Goal: Task Accomplishment & Management: Complete application form

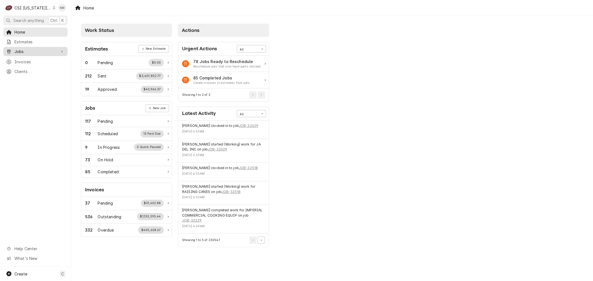
click at [21, 53] on div "Jobs" at bounding box center [35, 51] width 62 height 7
click at [21, 61] on span "Jobs" at bounding box center [39, 61] width 50 height 6
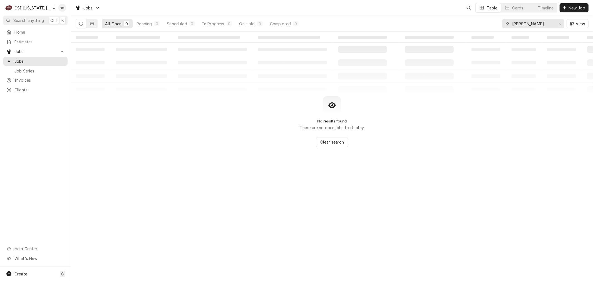
drag, startPoint x: 533, startPoint y: 25, endPoint x: 487, endPoint y: 27, distance: 45.6
click at [487, 27] on div "All Open 0 Pending 0 Scheduled 0 In Progress 0 On Hold 0 Completed 0 bono View" at bounding box center [332, 24] width 513 height 16
click at [88, 24] on button "Dynamic Content Wrapper" at bounding box center [92, 23] width 11 height 9
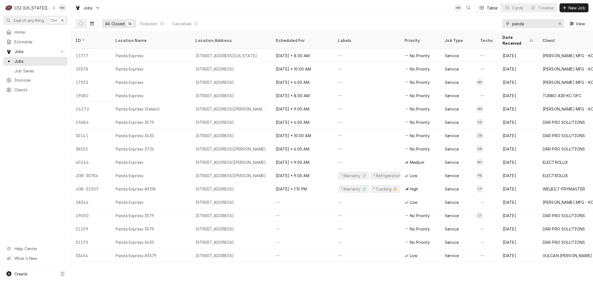
drag, startPoint x: 531, startPoint y: 23, endPoint x: 495, endPoint y: 25, distance: 35.4
click at [495, 25] on div "All Closed 16 Finalized 16 Cancelled 0 panda View" at bounding box center [332, 24] width 513 height 16
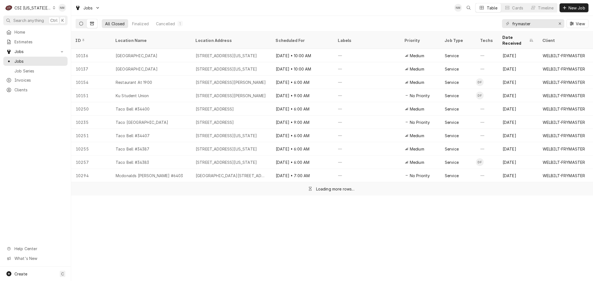
click at [81, 21] on button "Dynamic Content Wrapper" at bounding box center [81, 23] width 11 height 9
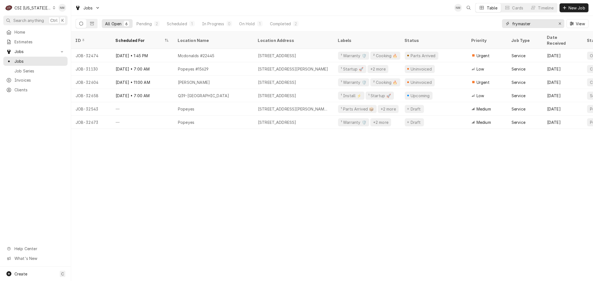
click at [538, 22] on input "frymaster" at bounding box center [533, 23] width 42 height 9
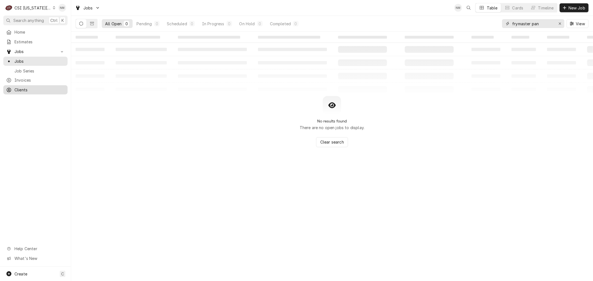
type input "frymaster pan"
click at [26, 87] on span "Clients" at bounding box center [39, 90] width 50 height 6
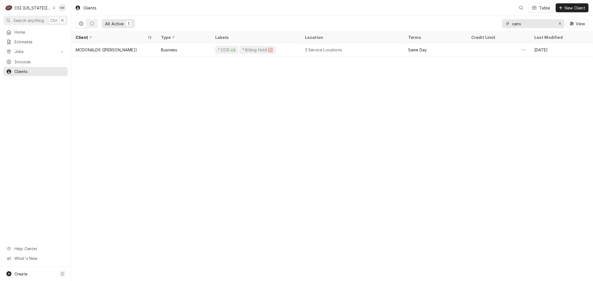
drag, startPoint x: 530, startPoint y: 24, endPoint x: 498, endPoint y: 27, distance: 32.1
click at [498, 27] on div "All Active 1 cans View" at bounding box center [332, 24] width 513 height 16
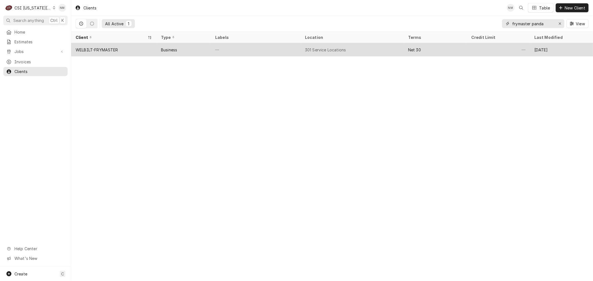
type input "frymaster panda"
click at [265, 51] on div "—" at bounding box center [256, 49] width 90 height 13
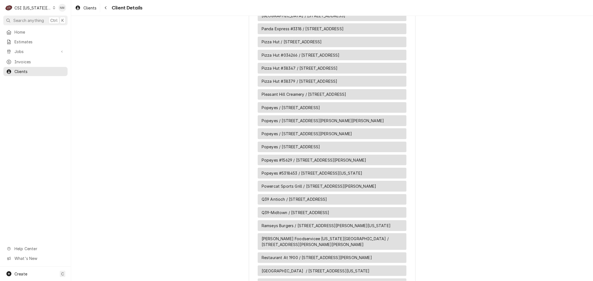
scroll to position [2749, 0]
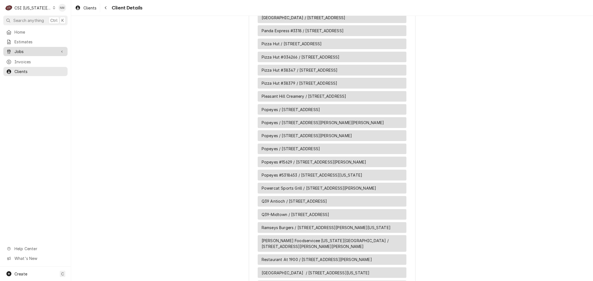
click at [29, 51] on span "Jobs" at bounding box center [35, 52] width 42 height 6
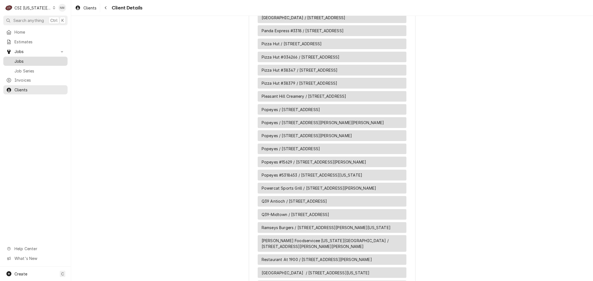
click at [21, 59] on span "Jobs" at bounding box center [39, 61] width 50 height 6
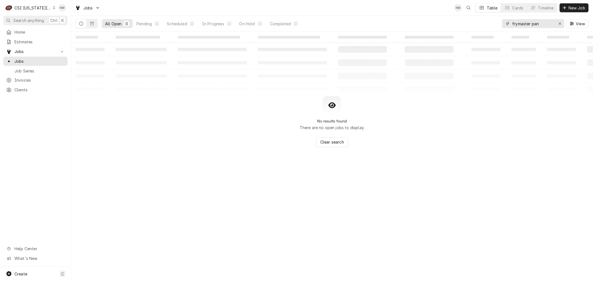
drag, startPoint x: 544, startPoint y: 24, endPoint x: 479, endPoint y: 25, distance: 65.4
click at [479, 25] on div "All Open 0 Pending 0 Scheduled 0 In Progress 0 On Hold 0 Completed 0 frymaster …" at bounding box center [332, 24] width 513 height 16
type input "panda #3318"
click at [93, 24] on icon "Dynamic Content Wrapper" at bounding box center [92, 24] width 4 height 4
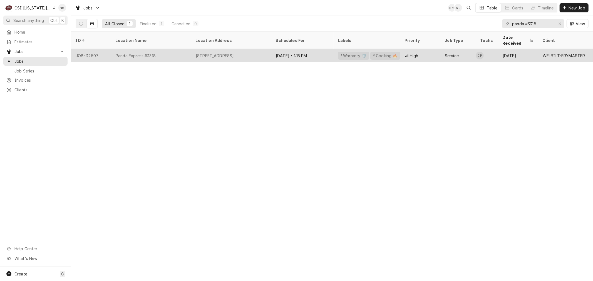
click at [181, 49] on div "Panda Express #3318" at bounding box center [151, 55] width 80 height 13
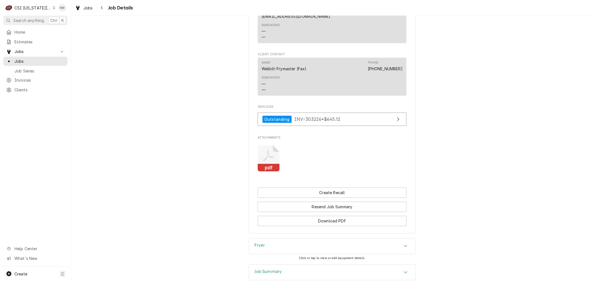
scroll to position [1014, 0]
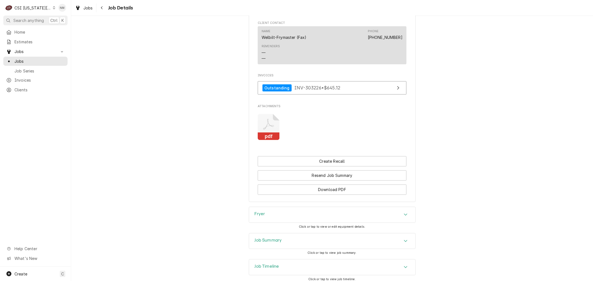
click at [272, 238] on h3 "Job Summary" at bounding box center [268, 240] width 27 height 5
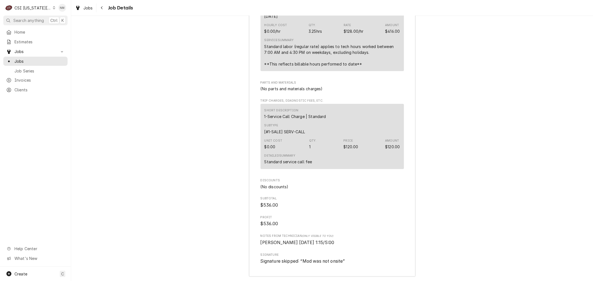
scroll to position [1905, 0]
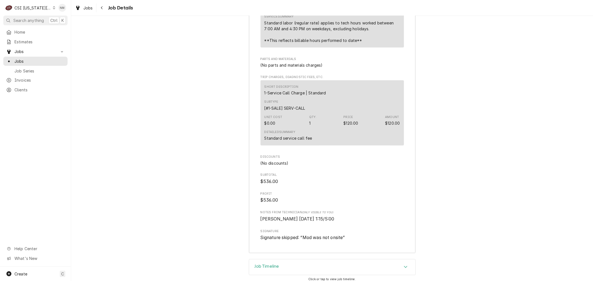
click at [272, 264] on h3 "Job Timeline" at bounding box center [267, 266] width 24 height 5
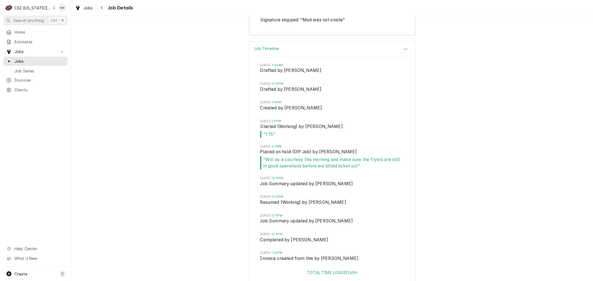
scroll to position [2125, 0]
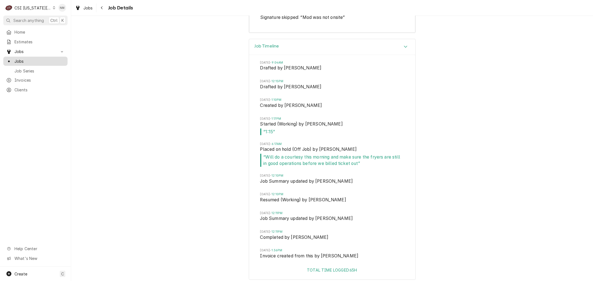
click at [21, 58] on span "Jobs" at bounding box center [39, 61] width 50 height 6
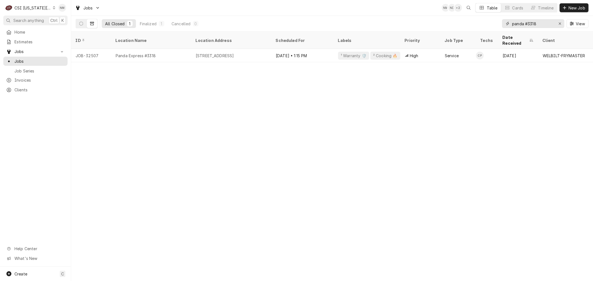
click at [560, 24] on icon "Erase input" at bounding box center [560, 24] width 3 height 4
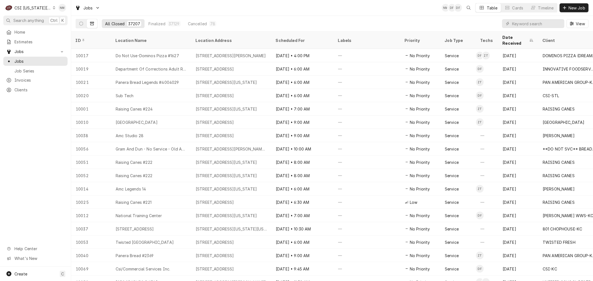
click at [53, 9] on icon "Dynamic Content Wrapper" at bounding box center [54, 7] width 2 height 3
click at [71, 18] on div "CSI Kentucky" at bounding box center [95, 21] width 81 height 6
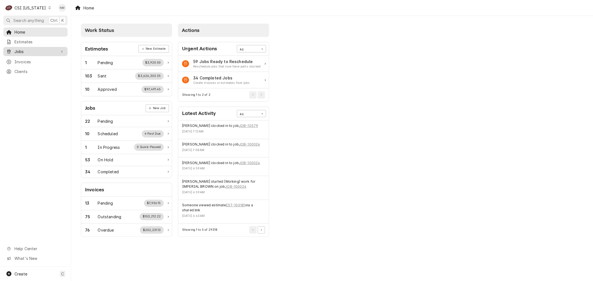
click at [15, 49] on span "Jobs" at bounding box center [35, 52] width 42 height 6
click at [21, 60] on span "Jobs" at bounding box center [39, 61] width 50 height 6
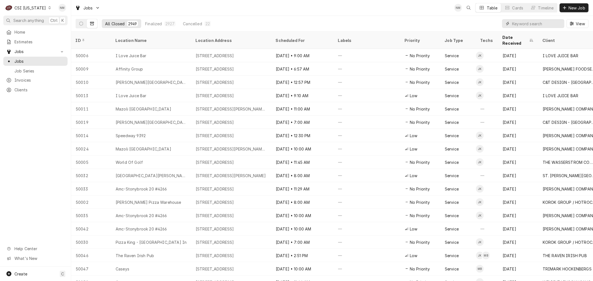
click at [538, 24] on input "Dynamic Content Wrapper" at bounding box center [536, 23] width 49 height 9
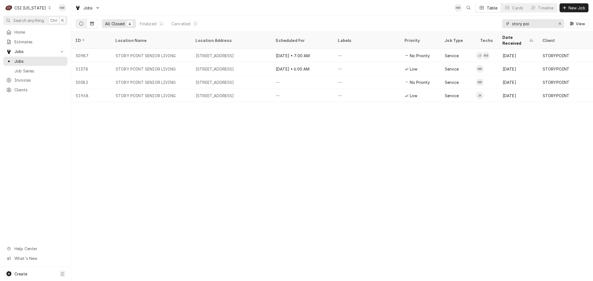
type input "story poi"
click at [81, 24] on icon "Dynamic Content Wrapper" at bounding box center [81, 24] width 4 height 4
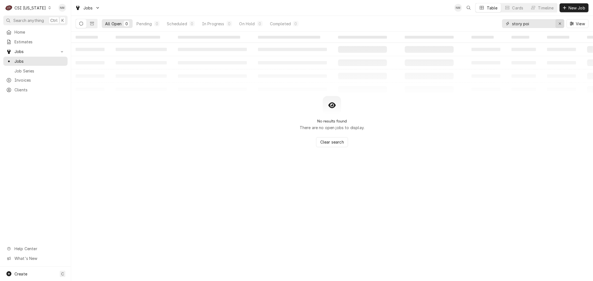
click at [559, 23] on icon "Erase input" at bounding box center [560, 24] width 3 height 4
click at [569, 7] on span "New Job" at bounding box center [576, 8] width 19 height 6
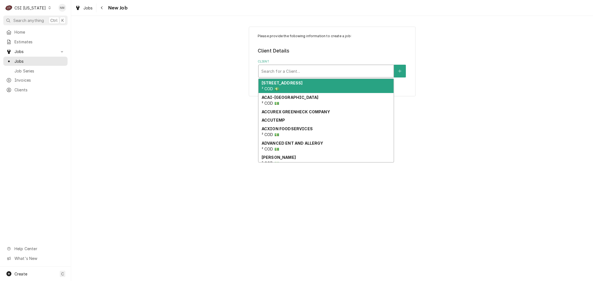
click at [298, 70] on div "Client" at bounding box center [326, 71] width 130 height 10
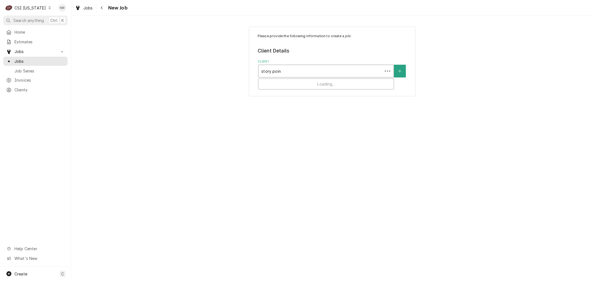
type input "story point"
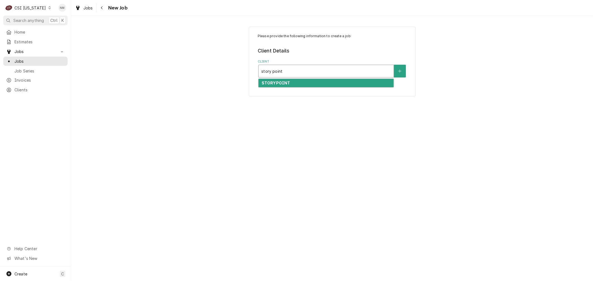
click at [299, 81] on div "STORYPOINT" at bounding box center [326, 83] width 135 height 9
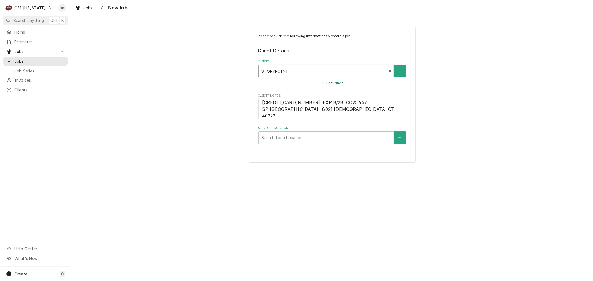
click at [335, 83] on button "Edit Client" at bounding box center [331, 83] width 23 height 7
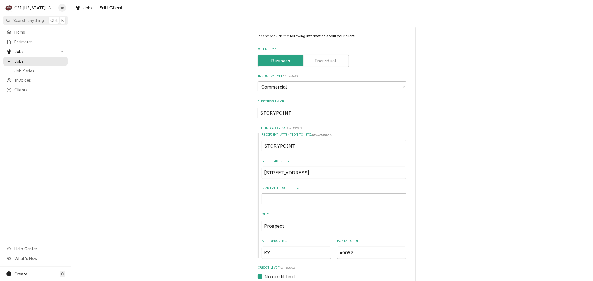
click at [272, 113] on input "STORYPOINT" at bounding box center [332, 113] width 149 height 12
type textarea "x"
type input "STORY POINT"
type textarea "x"
type input "STORY POINT"
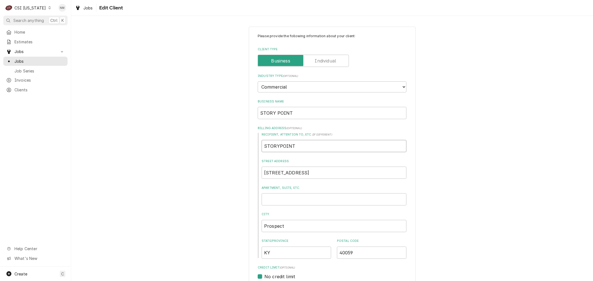
click at [277, 144] on input "STORYPOINT" at bounding box center [334, 146] width 145 height 12
type textarea "x"
type input "STORY POINT"
type textarea "x"
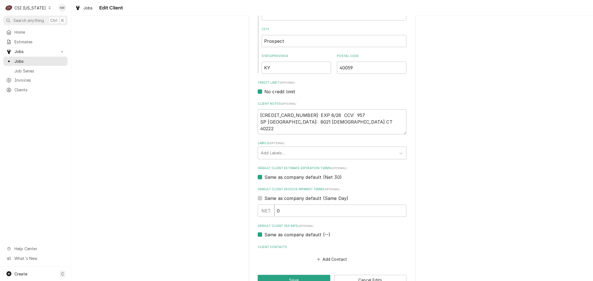
scroll to position [200, 0]
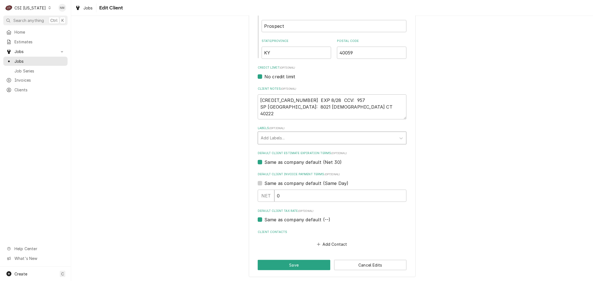
type input "STORY POINT"
click at [291, 137] on div "Labels" at bounding box center [327, 138] width 133 height 10
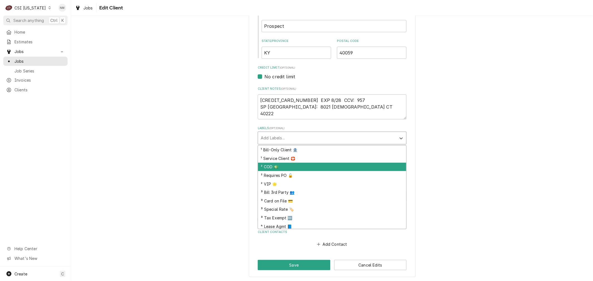
click at [284, 167] on div "² COD 💵" at bounding box center [332, 167] width 148 height 9
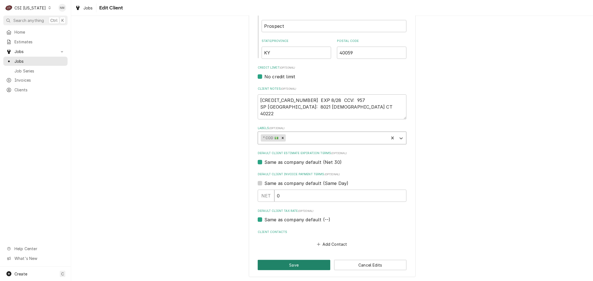
click at [284, 261] on button "Save" at bounding box center [294, 265] width 73 height 10
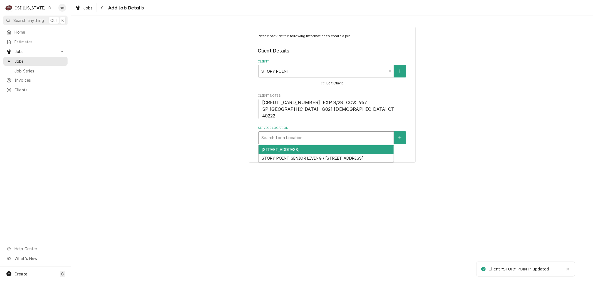
click at [281, 138] on div "Service Location" at bounding box center [326, 138] width 130 height 10
click at [319, 151] on div "[STREET_ADDRESS]" at bounding box center [326, 149] width 135 height 9
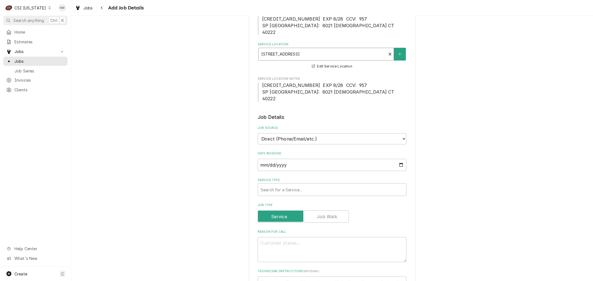
scroll to position [93, 0]
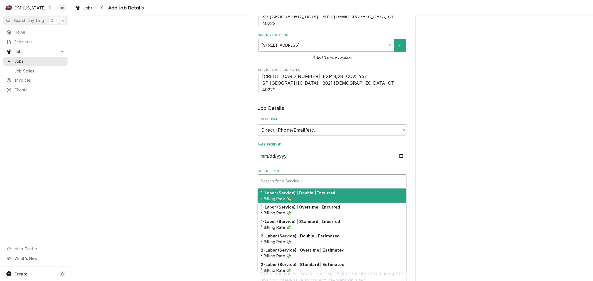
click at [317, 180] on div "Service Type" at bounding box center [332, 181] width 143 height 10
type textarea "x"
type input "s"
type textarea "x"
type input "se"
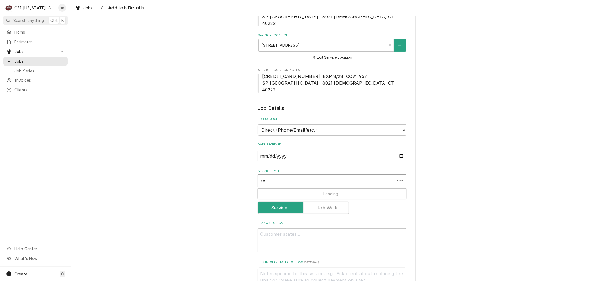
type textarea "x"
type input "ser"
type textarea "x"
type input "serv"
type textarea "x"
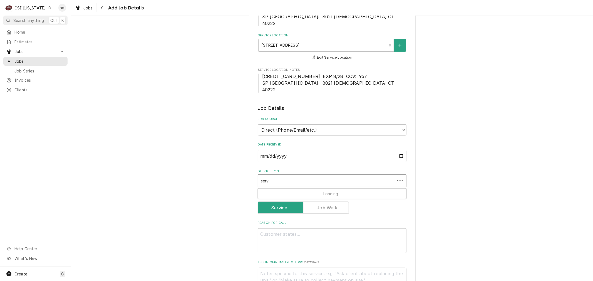
type input "servi"
type textarea "x"
type input "servic"
type textarea "x"
type input "service"
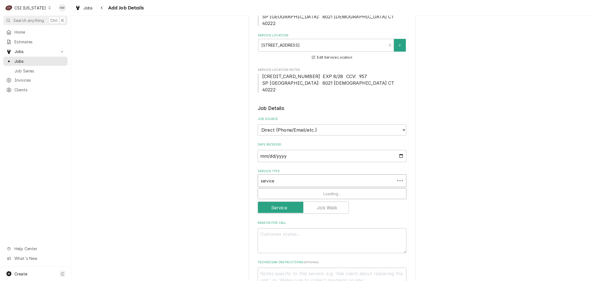
type textarea "x"
type input "service"
type textarea "x"
type input "service c"
type textarea "x"
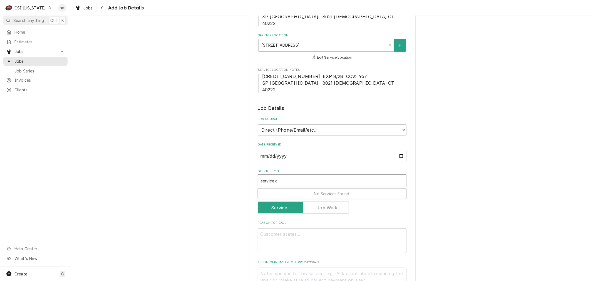
type input "service ca"
type textarea "x"
type input "service cal"
type textarea "x"
type input "service call"
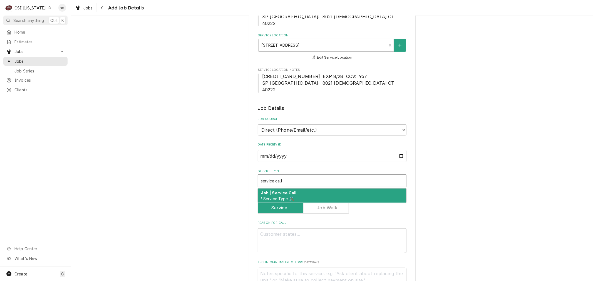
click at [319, 192] on div "Job | Service Call ¹ Service Type 🛠️" at bounding box center [332, 196] width 148 height 14
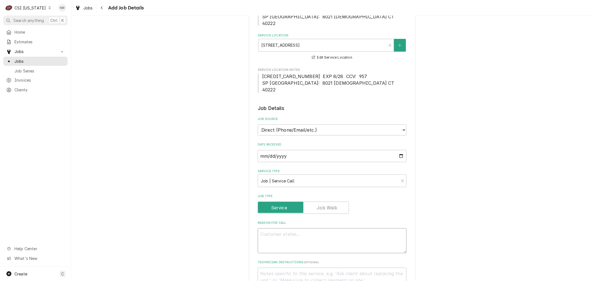
click at [312, 237] on textarea "Reason For Call" at bounding box center [332, 241] width 149 height 25
type textarea "x"
type textarea "P"
type textarea "x"
type textarea "Pl"
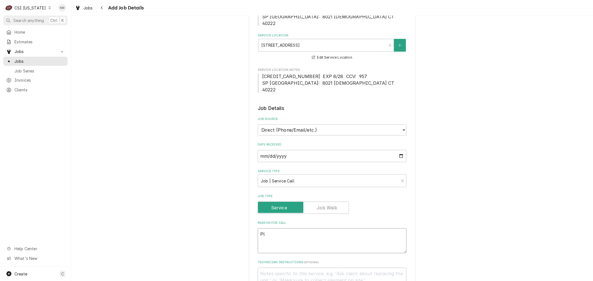
type textarea "x"
type textarea "Ple"
type textarea "x"
type textarea "Plea"
type textarea "x"
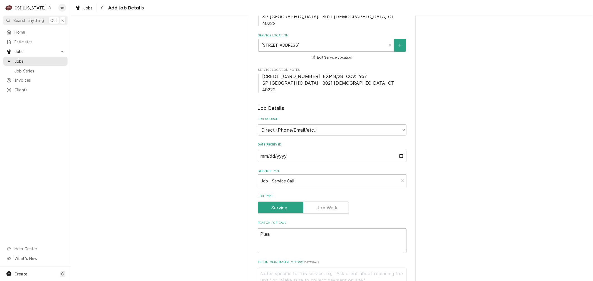
type textarea "Pleas"
type textarea "x"
type textarea "Please"
type textarea "x"
type textarea "Please"
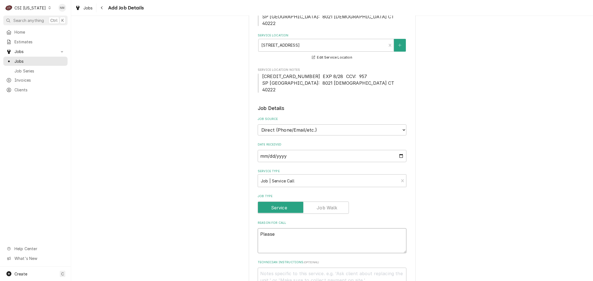
type textarea "x"
type textarea "Please q"
type textarea "x"
type textarea "Please qu"
type textarea "x"
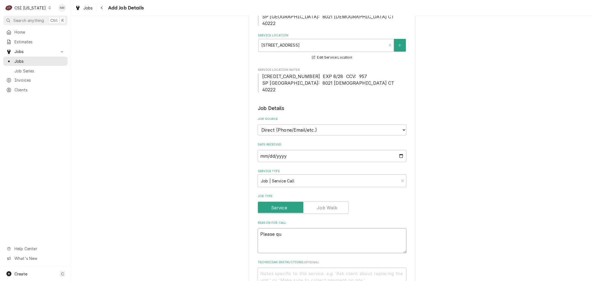
type textarea "Please quo"
type textarea "x"
type textarea "Please quot"
type textarea "x"
type textarea "Please quote"
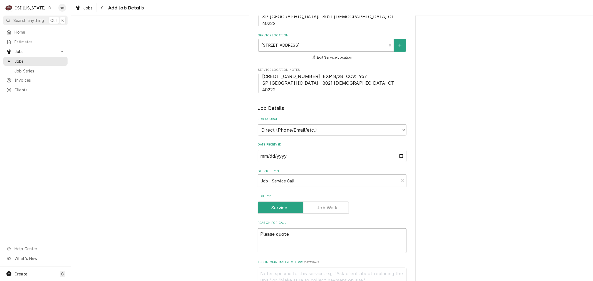
type textarea "x"
type textarea "Please quote"
type textarea "x"
type textarea "Please quote W"
type textarea "x"
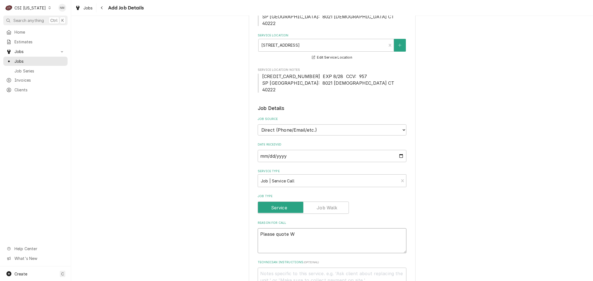
type textarea "Please quote WI"
type textarea "x"
type textarea "Please quote WIC"
type textarea "x"
type textarea "Please quote WIC"
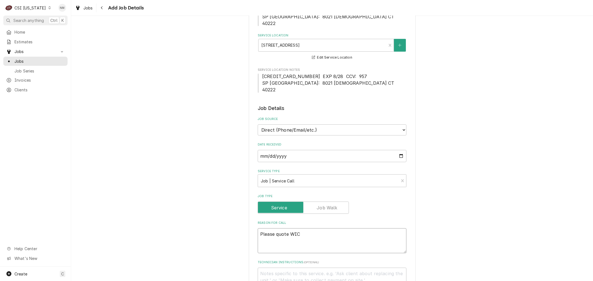
type textarea "x"
type textarea "Please quote WIC e"
type textarea "x"
type textarea "Please quote WIC eit"
type textarea "x"
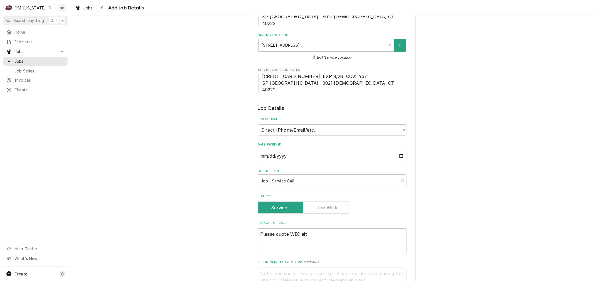
type textarea "Please quote WIC eith"
type textarea "x"
type textarea "Please quote WIC eithe"
type textarea "x"
type textarea "Please quote WIC either"
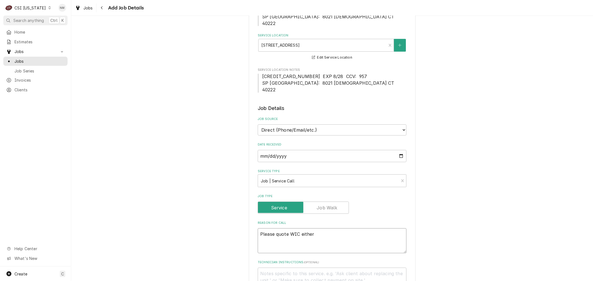
type textarea "x"
type textarea "Please quote WIC either"
type textarea "x"
type textarea "Please quote WIC either r"
type textarea "x"
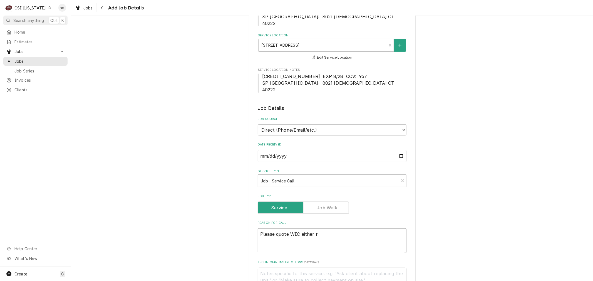
type textarea "Please quote WIC either re"
type textarea "x"
type textarea "Please quote WIC either rep"
type textarea "x"
type textarea "Please quote WIC either repa"
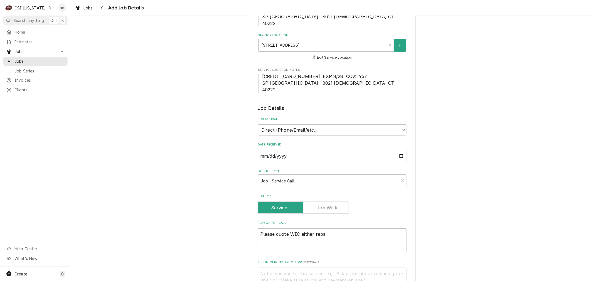
type textarea "x"
type textarea "Please quote WIC either repai"
type textarea "x"
type textarea "Please quote WIC either repair"
type textarea "x"
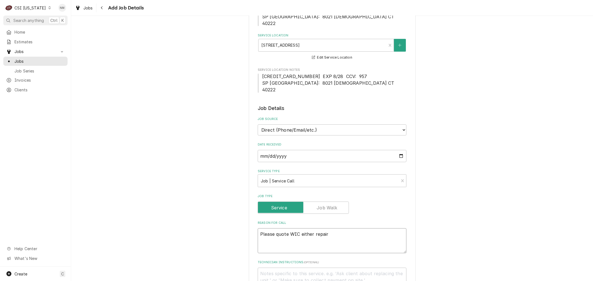
type textarea "Please quote WIC either repair"
type textarea "x"
type textarea "Please quote WIC either repair o"
type textarea "x"
type textarea "Please quote WIC either repair or"
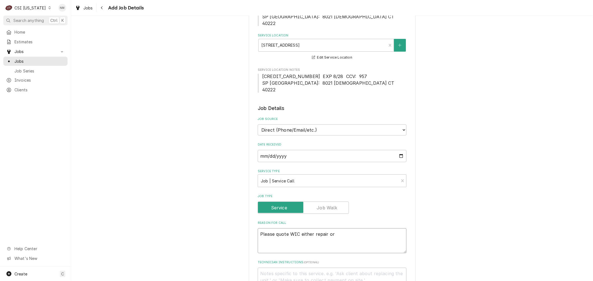
type textarea "x"
type textarea "Please quote WIC either repair or"
type textarea "x"
type textarea "Please quote WIC either repair or r"
type textarea "x"
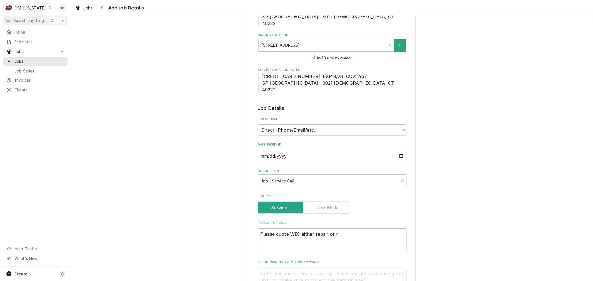
type textarea "Please quote WIC either repair or re"
type textarea "x"
type textarea "Please quote WIC either repair or rep"
type textarea "x"
type textarea "Please quote WIC either repair or repl"
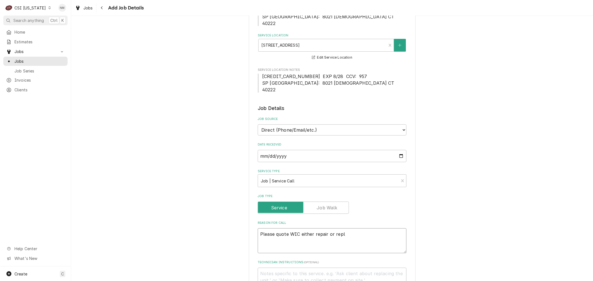
type textarea "x"
type textarea "Please quote WIC either repair or repla"
type textarea "x"
type textarea "Please quote WIC either repair or replac"
type textarea "x"
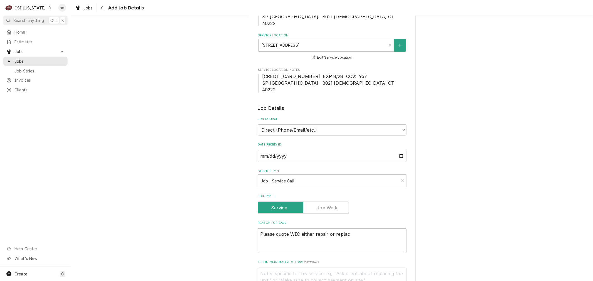
type textarea "Please quote WIC either repair or replace"
type textarea "x"
type textarea "Please quote WIC either repair or replace"
type textarea "x"
type textarea "Please quote WIC either repair or replace U"
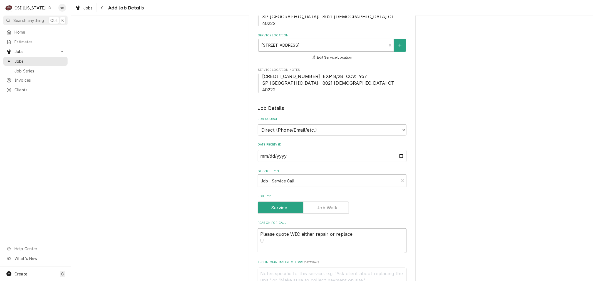
type textarea "x"
type textarea "Please quote WIC either repair or replace Un"
type textarea "x"
type textarea "Please quote WIC either repair or replace Uni"
type textarea "x"
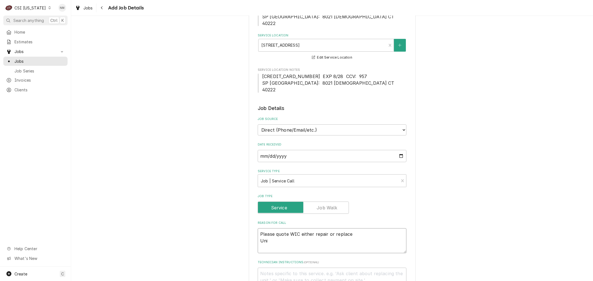
type textarea "Please quote WIC either repair or replace Unit"
type textarea "x"
type textarea "Please quote WIC either repair or replace Unit"
type textarea "x"
type textarea "Please quote WIC either repair or replace Unit h"
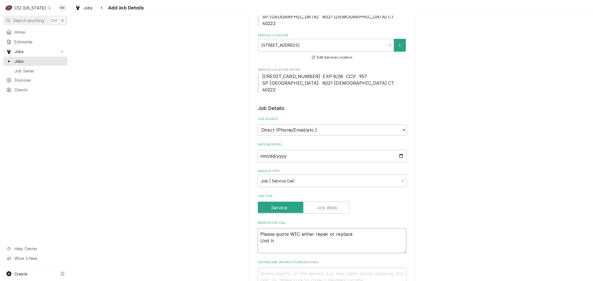
type textarea "x"
type textarea "Please quote WIC either repair or replace Unit ha"
type textarea "x"
type textarea "Please quote WIC either repair or replace Unit has"
type textarea "x"
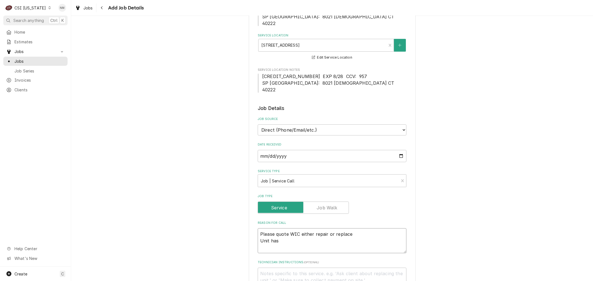
type textarea "Please quote WIC either repair or replace Unit has"
type textarea "x"
type textarea "Please quote WIC either repair or replace Unit has ""
type textarea "x"
type textarea "Please quote WIC either repair or replace Unit has "a"
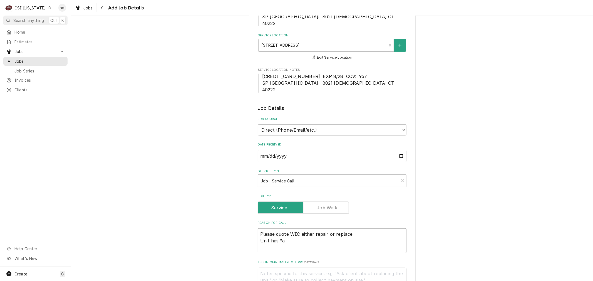
type textarea "x"
type textarea "Please quote WIC either repair or replace Unit has "a"
type textarea "x"
type textarea "Please quote WIC either repair or replace Unit has "a l"
type textarea "x"
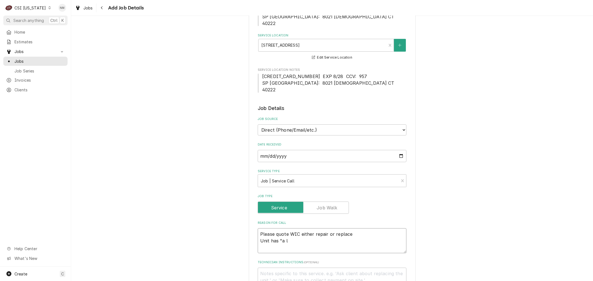
type textarea "Please quote WIC either repair or replace Unit has "a lo"
type textarea "x"
type textarea "Please quote WIC either repair or replace Unit has "a lot"
type textarea "x"
type textarea "Please quote WIC either repair or replace Unit has "a lot"
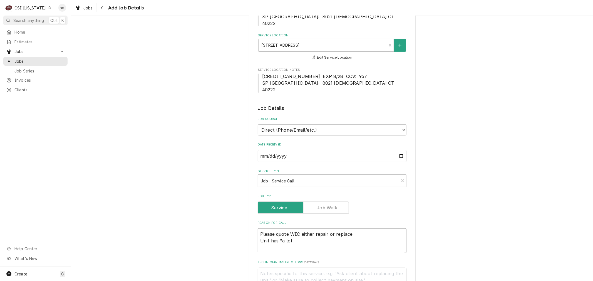
type textarea "x"
type textarea "Please quote WIC either repair or replace Unit has "a lot o"
type textarea "x"
type textarea "Please quote WIC either repair or replace Unit has "a lot of"
type textarea "x"
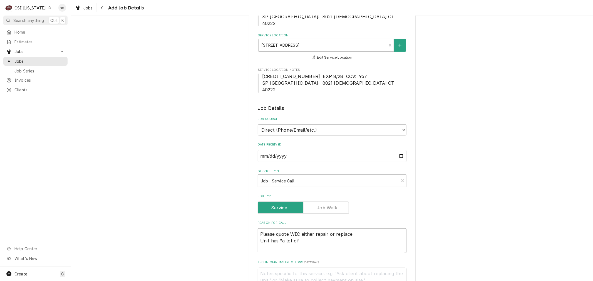
type textarea "Please quote WIC either repair or replace Unit has "a lot of"
type textarea "x"
type textarea "Please quote WIC either repair or replace Unit has "a lot of l"
type textarea "x"
type textarea "Please quote WIC either repair or replace Unit has "a lot of le"
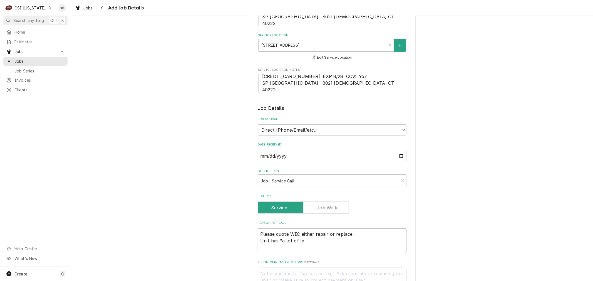
type textarea "x"
type textarea "Please quote WIC either repair or replace Unit has "a lot of lea"
type textarea "x"
type textarea "Please quote WIC either repair or replace Unit has "a lot of leak"
type textarea "x"
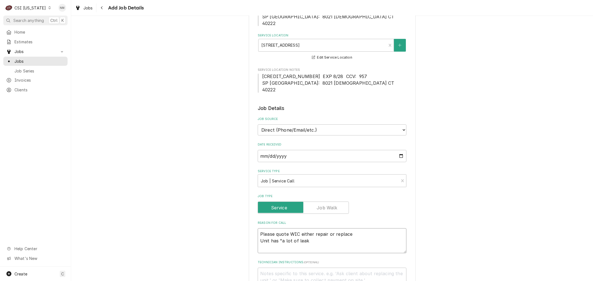
type textarea "Please quote WIC either repair or replace Unit has "a lot of leaks"
type textarea "x"
type textarea "Please quote WIC either repair or replace Unit has "a lot of leaks""
type textarea "x"
type textarea "Please quote WIC either repair or replace Unit has "a lot of leaks"
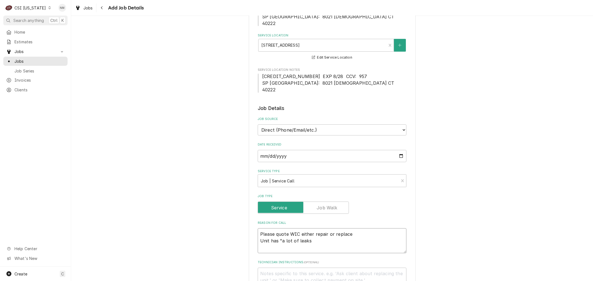
type textarea "x"
type textarea "Please quote WIC either repair or replace Unit has "a lot of leak"
type textarea "x"
type textarea "Please quote WIC either repair or replace Unit has "a lot of lea"
type textarea "x"
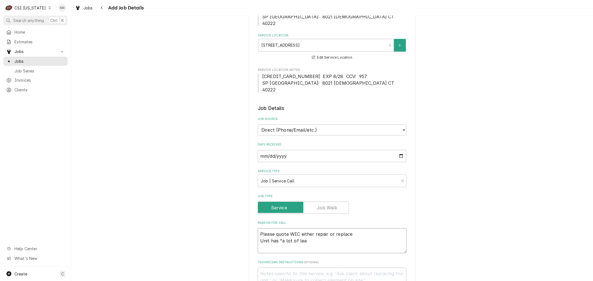
type textarea "Please quote WIC either repair or replace Unit has "a lot of le"
type textarea "x"
type textarea "Please quote WIC either repair or replace Unit has "a lot of l"
type textarea "x"
type textarea "Please quote WIC either repair or replace Unit has "a lot of"
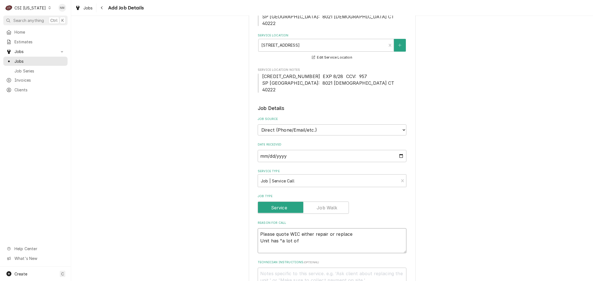
type textarea "x"
type textarea "Please quote WIC either repair or replace Unit has "a lot of"
type textarea "x"
type textarea "Please quote WIC either repair or replace Unit has "a lot o"
type textarea "x"
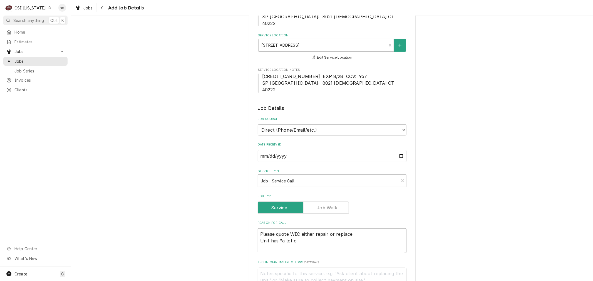
type textarea "Please quote WIC either repair or replace Unit has "a lot"
type textarea "x"
type textarea "Please quote WIC either repair or replace Unit has "a lot"
type textarea "x"
type textarea "Please quote WIC either repair or replace Unit has "a lo"
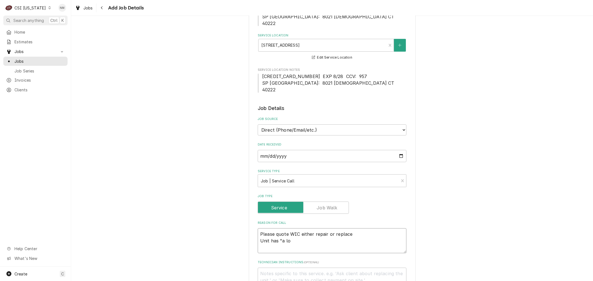
type textarea "x"
type textarea "Please quote WIC either repair or replace Unit has "a l"
type textarea "x"
type textarea "Please quote WIC either repair or replace Unit has "a"
type textarea "x"
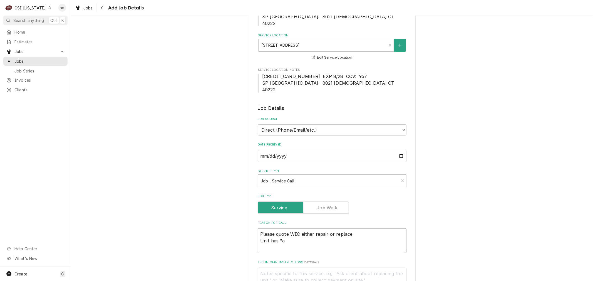
type textarea "Please quote WIC either repair or replace Unit has "a"
type textarea "x"
type textarea "Please quote WIC either repair or replace Unit has ""
type textarea "x"
type textarea "Please quote WIC either repair or replace Unit has"
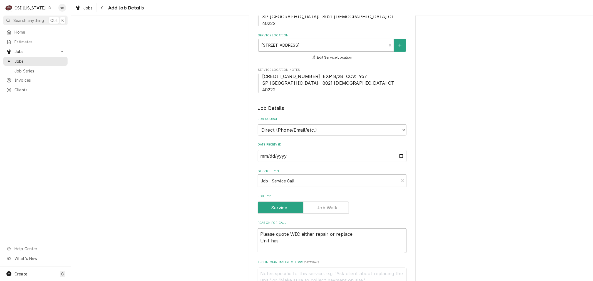
type textarea "x"
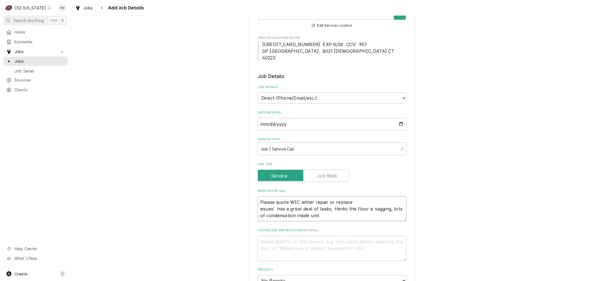
scroll to position [154, 0]
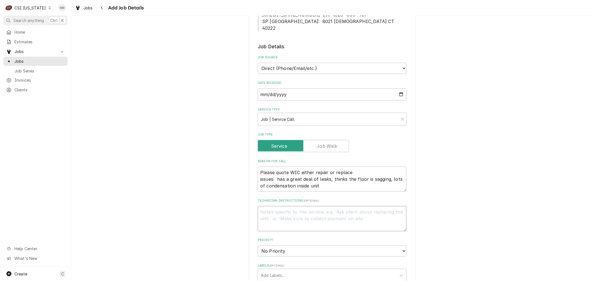
click at [286, 214] on textarea "Technician Instructions ( optional )" at bounding box center [332, 218] width 149 height 25
click at [296, 173] on textarea "Please quote WIC either repair or replace issues: has a great deal of leaks, th…" at bounding box center [332, 179] width 149 height 25
click at [318, 183] on textarea "Please quote WIF either repair or replace issues: has a great deal of leaks, th…" at bounding box center [332, 179] width 149 height 25
click at [350, 174] on textarea "Please quote WIF either repair or replace issues: has a great deal of leaks, th…" at bounding box center [332, 179] width 149 height 25
click at [351, 173] on textarea "Please quote WIF either repair or replace, needs 3 bids) issues: has a great de…" at bounding box center [332, 179] width 149 height 25
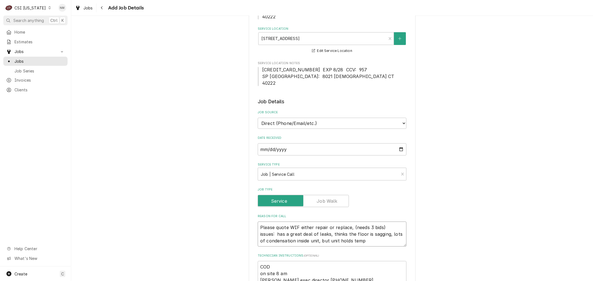
scroll to position [31, 0]
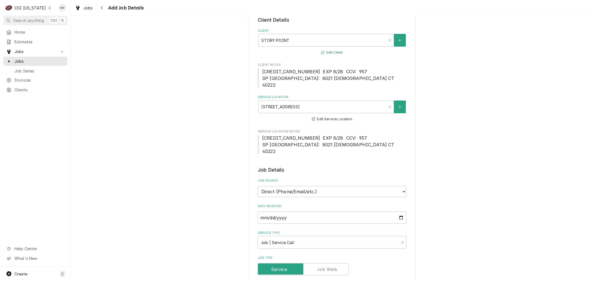
click at [328, 52] on button "Edit Client" at bounding box center [331, 52] width 23 height 7
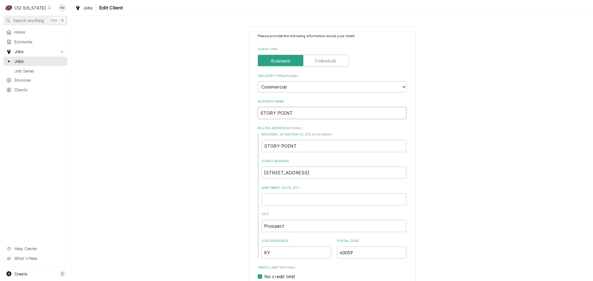
click at [306, 113] on input "STORY POINT" at bounding box center [332, 113] width 149 height 12
drag, startPoint x: 318, startPoint y: 147, endPoint x: 253, endPoint y: 148, distance: 64.2
click at [253, 148] on div "Please provide the following information about your client: Client Type Industr…" at bounding box center [332, 252] width 167 height 451
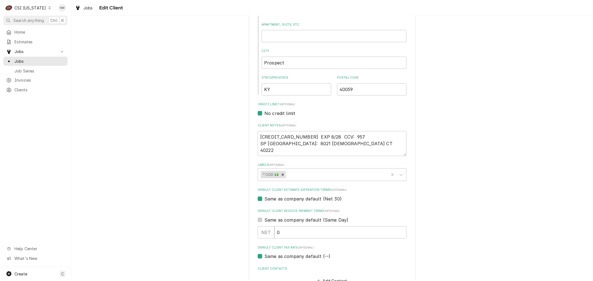
scroll to position [185, 0]
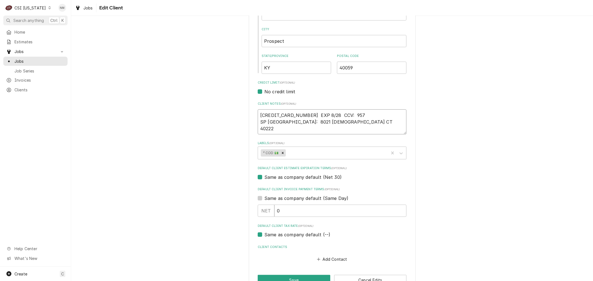
click at [260, 121] on textarea "5563 2952 5147 4619 EXP 8/28 CCV: 957 SP LOUISVILLE EAST BILLING: 8021 CHRISTIA…" at bounding box center [332, 122] width 149 height 25
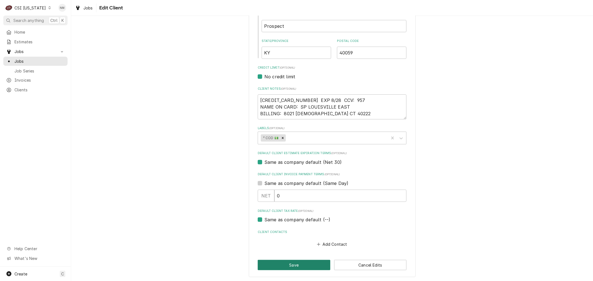
click at [289, 265] on button "Save" at bounding box center [294, 265] width 73 height 10
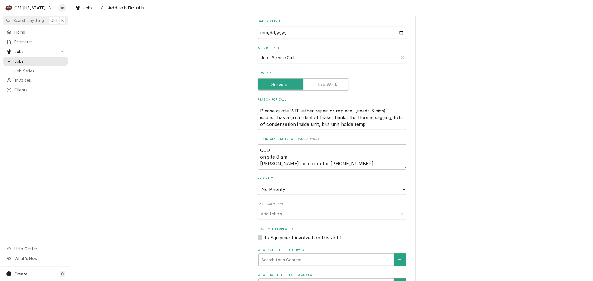
scroll to position [247, 0]
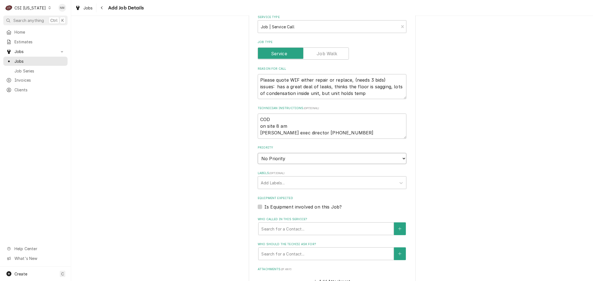
drag, startPoint x: 341, startPoint y: 157, endPoint x: 338, endPoint y: 160, distance: 3.1
click at [341, 157] on select "No Priority Urgent High Medium Low" at bounding box center [332, 158] width 149 height 11
click at [258, 153] on select "No Priority Urgent High Medium Low" at bounding box center [332, 158] width 149 height 11
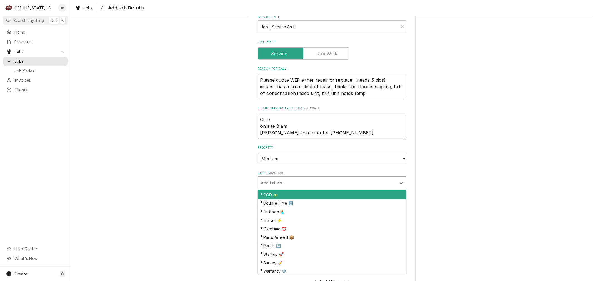
click at [303, 180] on div "Labels" at bounding box center [327, 183] width 133 height 10
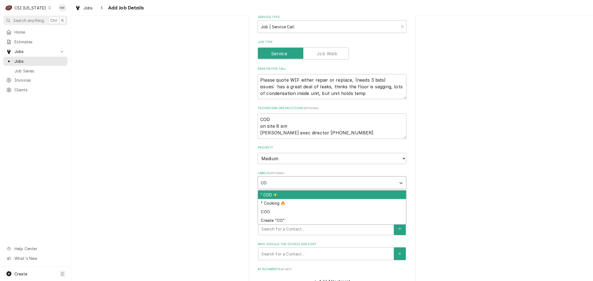
click at [279, 195] on div "¹ COD 💵" at bounding box center [332, 195] width 148 height 9
click at [289, 192] on div "² Refrigeration ❄️" at bounding box center [332, 195] width 148 height 9
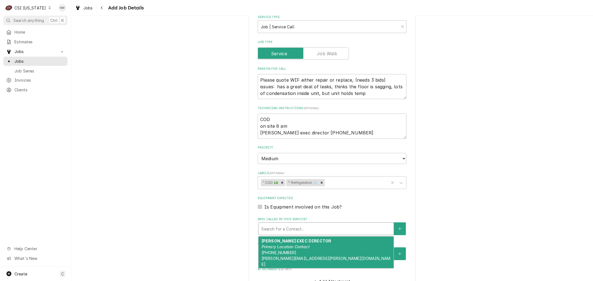
click at [281, 227] on div "Who called in this service?" at bounding box center [326, 229] width 130 height 10
click at [282, 251] on span "(270) 791-8033 BETH.MAHONE@STORYPOINT.COM" at bounding box center [326, 259] width 129 height 16
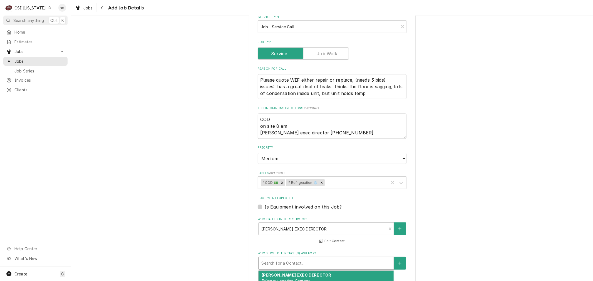
click at [285, 260] on div "Who should the tech(s) ask for?" at bounding box center [326, 264] width 130 height 10
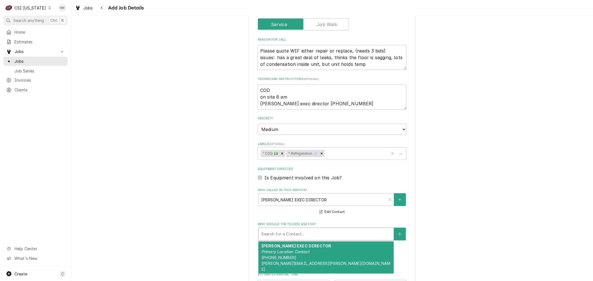
scroll to position [340, 0]
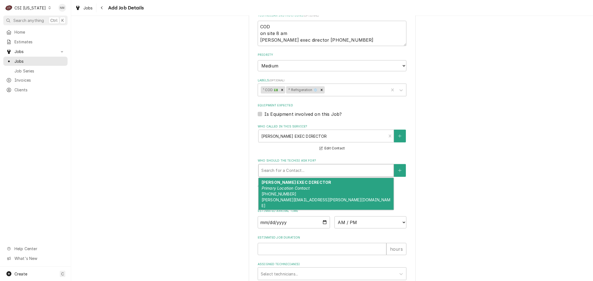
click at [316, 193] on div "BETH MAHONE EXEC DIRECTOR Primary Location Contact (270) 791-8033 BETH.MAHONE@S…" at bounding box center [326, 194] width 135 height 32
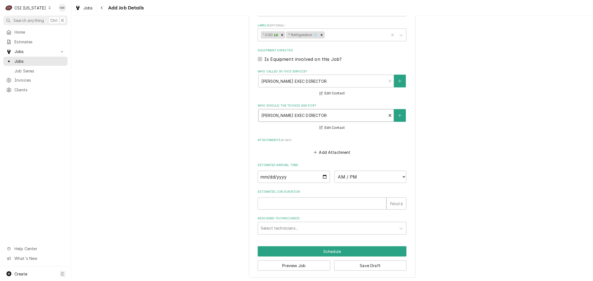
scroll to position [395, 0]
click at [356, 262] on button "Save Draft" at bounding box center [370, 266] width 73 height 10
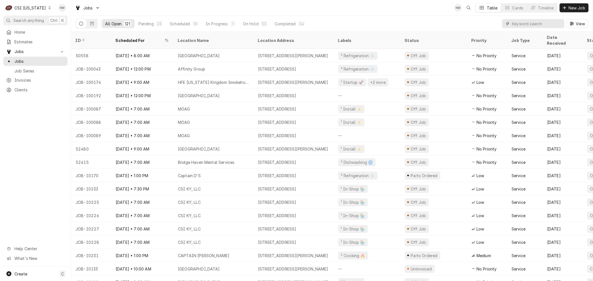
click at [539, 24] on input "Dynamic Content Wrapper" at bounding box center [536, 23] width 49 height 9
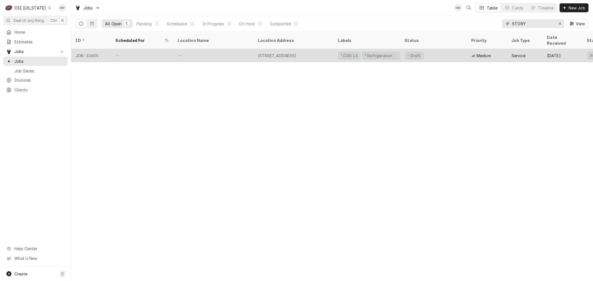
type input "STORY"
click at [95, 49] on div "JOB-10605" at bounding box center [91, 55] width 40 height 13
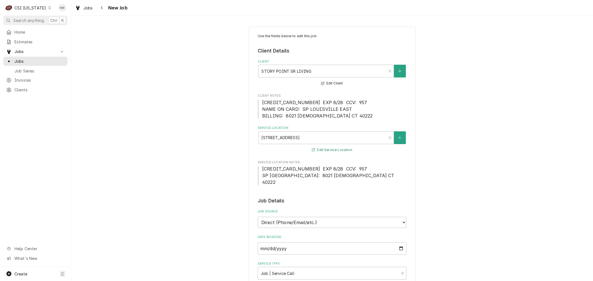
click at [335, 150] on button "Edit Service Location" at bounding box center [332, 150] width 42 height 7
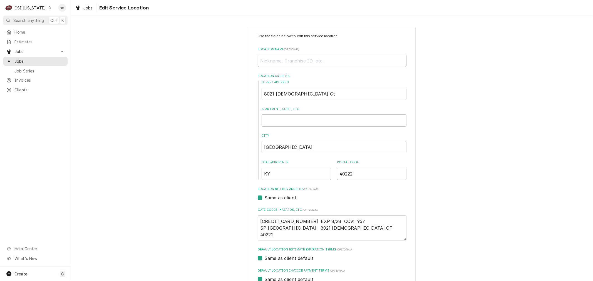
click at [269, 59] on input "Location Name ( optional )" at bounding box center [332, 61] width 149 height 12
type textarea "x"
type input "S"
type textarea "x"
type input "ST"
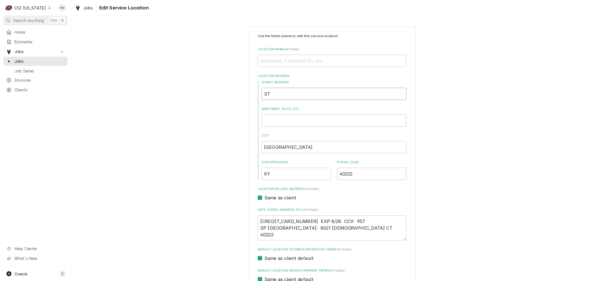
type textarea "x"
type input "STO"
type textarea "x"
type input "STOR"
type textarea "x"
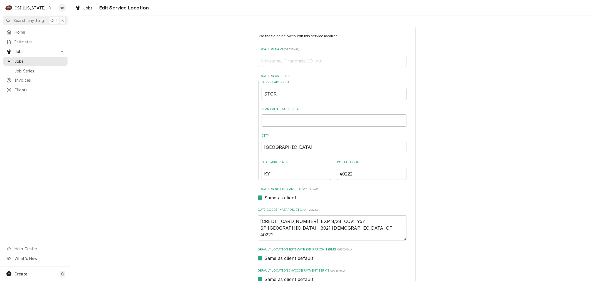
type input "STORY"
type textarea "x"
type input "STORY"
type textarea "x"
type input "STORY"
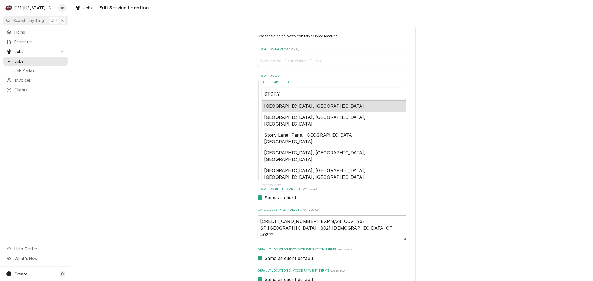
type textarea "x"
type input "STOR"
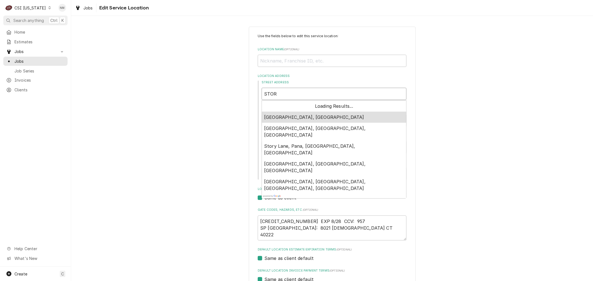
type textarea "x"
type input "STO"
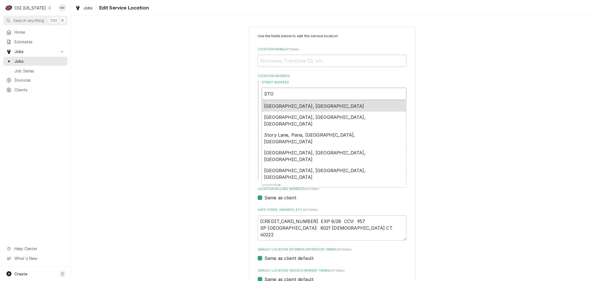
type textarea "x"
type input "ST"
type textarea "x"
type input "S"
type textarea "x"
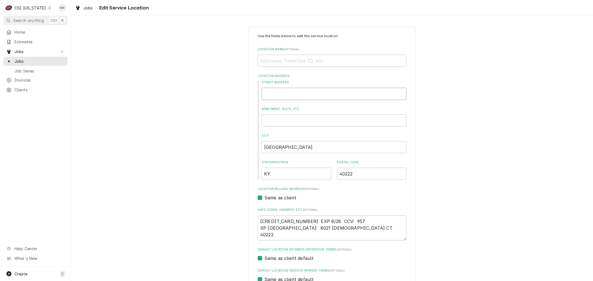
type textarea "x"
click at [274, 56] on input "Location Name ( optional )" at bounding box center [332, 61] width 149 height 12
click at [275, 60] on input "Location Name ( optional )" at bounding box center [332, 61] width 149 height 12
type textarea "x"
type input "s"
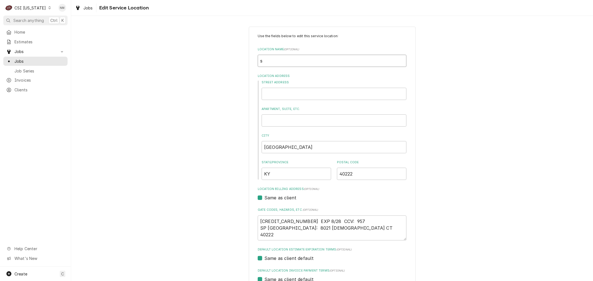
type textarea "x"
type input "S"
type textarea "x"
type input "ST"
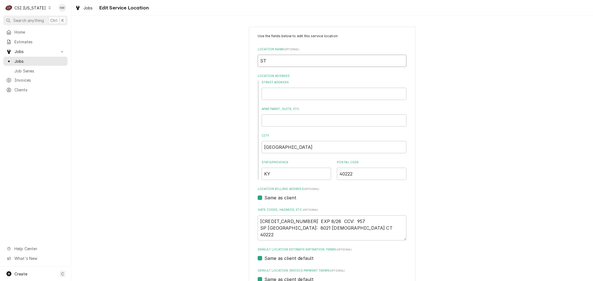
type textarea "x"
type input "STO"
type textarea "x"
type input "STOR"
type textarea "x"
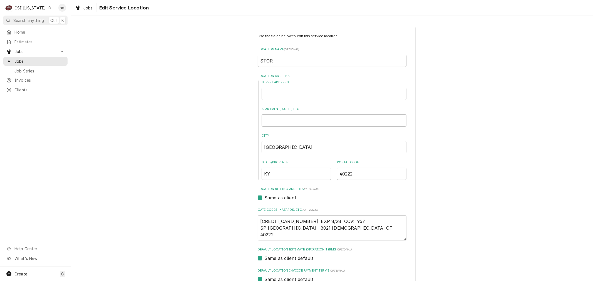
type input "STORY"
type textarea "x"
type input "STORY"
type textarea "x"
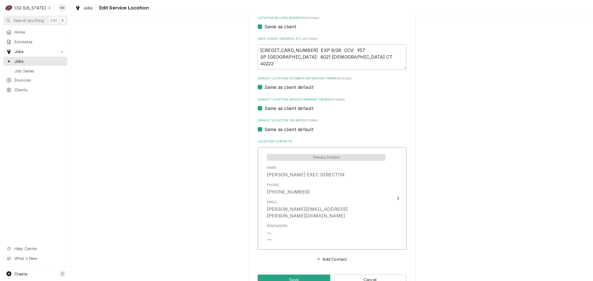
scroll to position [180, 0]
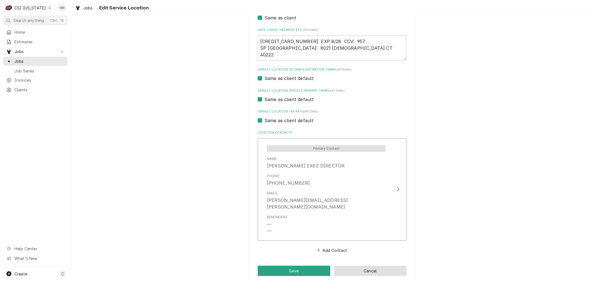
type input "STORY"
click at [376, 266] on button "Cancel" at bounding box center [370, 271] width 73 height 10
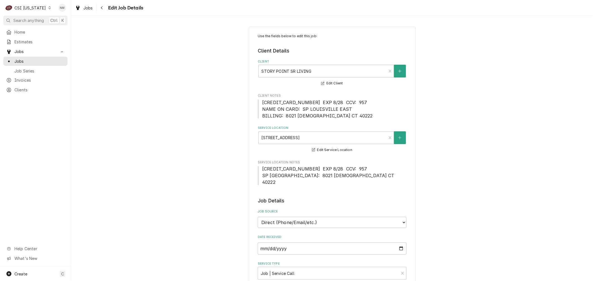
type textarea "x"
click at [24, 58] on span "Jobs" at bounding box center [39, 61] width 50 height 6
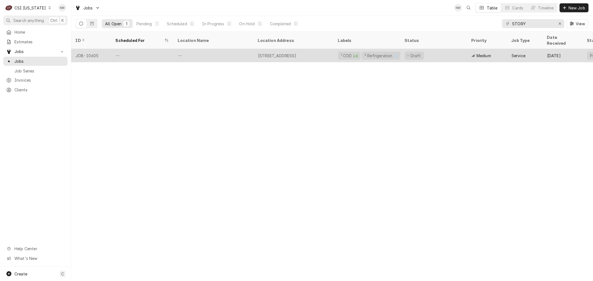
click at [150, 49] on div "—" at bounding box center [142, 55] width 62 height 13
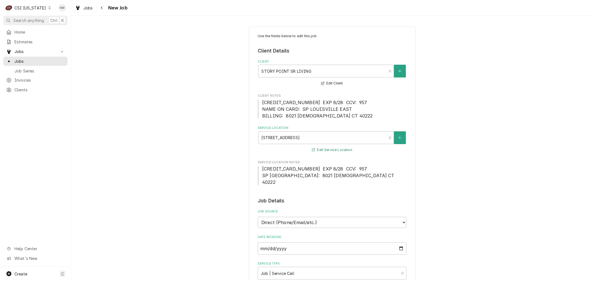
click at [321, 150] on button "Edit Service Location" at bounding box center [332, 150] width 42 height 7
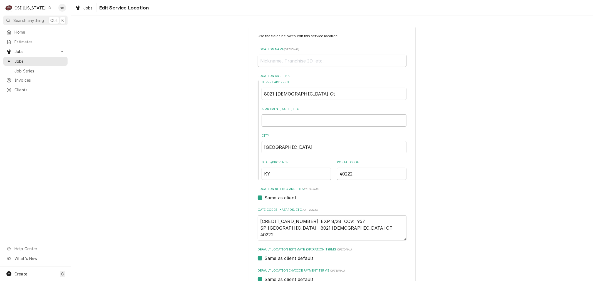
click at [279, 60] on input "Location Name ( optional )" at bounding box center [332, 61] width 149 height 12
type textarea "x"
type input "S"
type textarea "x"
type input "ST"
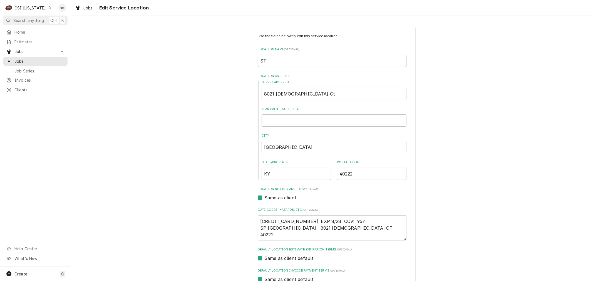
type textarea "x"
type input "STO"
type textarea "x"
type input "STOR"
type textarea "x"
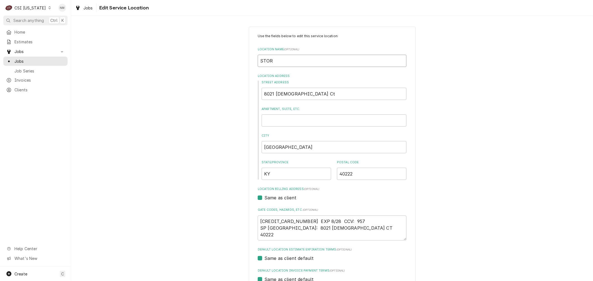
type input "STORY"
type textarea "x"
type input "STORY"
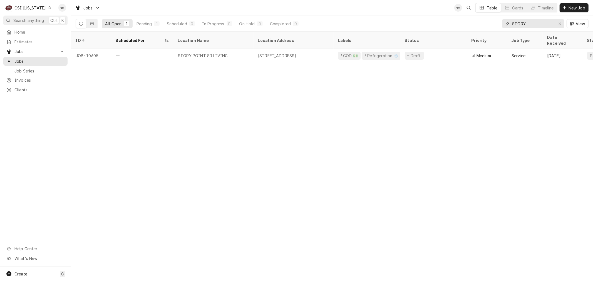
drag, startPoint x: 532, startPoint y: 23, endPoint x: 500, endPoint y: 23, distance: 31.7
click at [500, 23] on div "All Open 1 Pending 1 Scheduled 0 In Progress 0 On Hold 0 Completed 0 STORY View" at bounding box center [332, 24] width 513 height 16
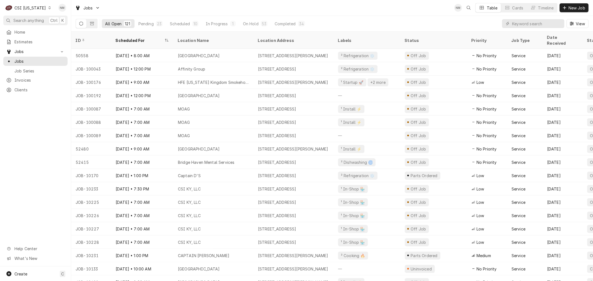
click at [48, 8] on icon "Dynamic Content Wrapper" at bounding box center [49, 7] width 3 height 3
click at [65, 11] on div "CSI Kansas City" at bounding box center [86, 11] width 73 height 6
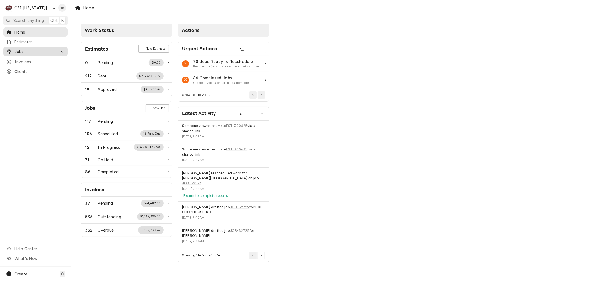
click at [21, 51] on span "Jobs" at bounding box center [35, 52] width 42 height 6
click at [21, 88] on span "Clients" at bounding box center [39, 90] width 50 height 6
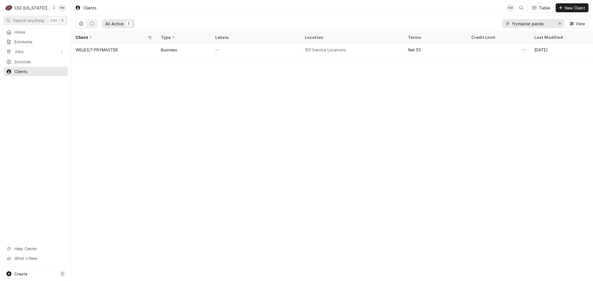
drag, startPoint x: 551, startPoint y: 23, endPoint x: 491, endPoint y: 24, distance: 59.2
click at [491, 24] on div "All Active 1 frymaster panda View" at bounding box center [332, 24] width 513 height 16
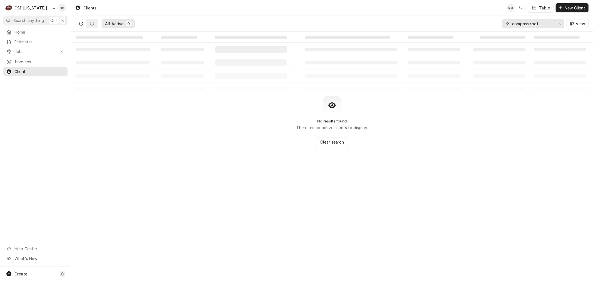
drag, startPoint x: 544, startPoint y: 23, endPoint x: 500, endPoint y: 24, distance: 43.7
click at [500, 24] on div "All Active 0 compass roof View" at bounding box center [332, 24] width 513 height 16
type input "compass roof"
click at [53, 9] on icon "Dynamic Content Wrapper" at bounding box center [54, 7] width 3 height 3
click at [62, 28] on div "CSI St. [PERSON_NAME]" at bounding box center [95, 31] width 81 height 6
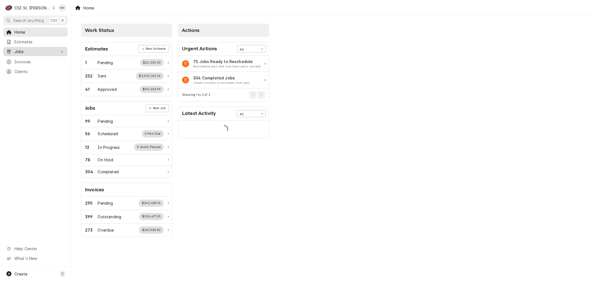
click at [28, 49] on span "Jobs" at bounding box center [35, 52] width 42 height 6
click at [27, 60] on span "Jobs" at bounding box center [39, 61] width 50 height 6
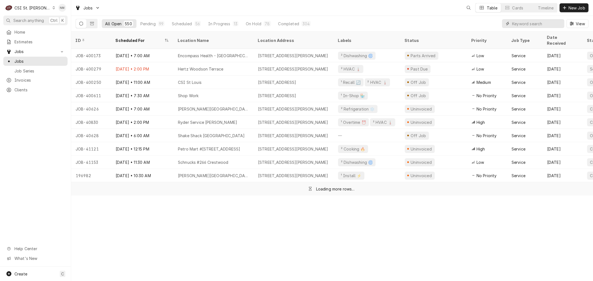
click at [530, 23] on input "Dynamic Content Wrapper" at bounding box center [536, 23] width 49 height 9
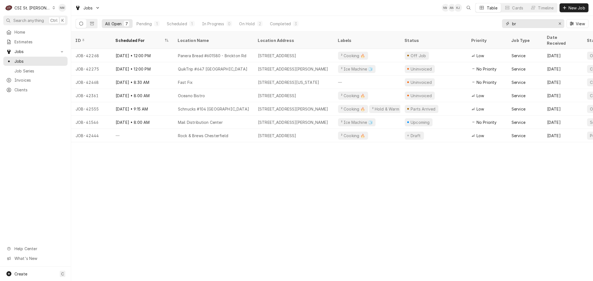
type input "b"
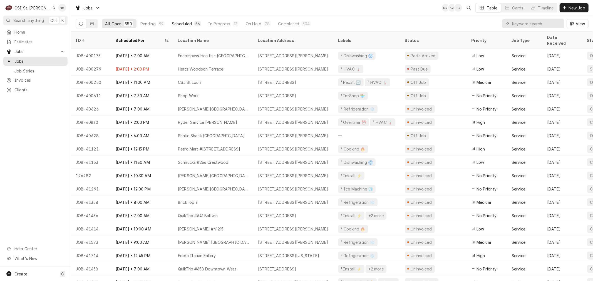
click at [178, 23] on div "Scheduled" at bounding box center [182, 24] width 20 height 6
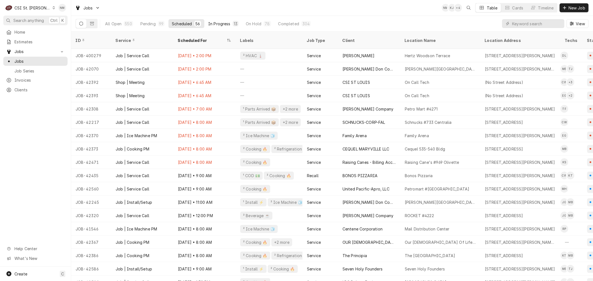
click at [217, 22] on div "In Progress" at bounding box center [219, 24] width 22 height 6
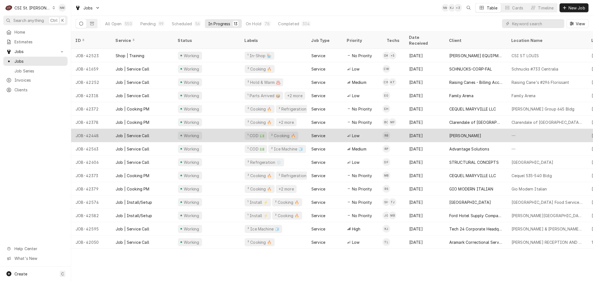
click at [104, 130] on div "JOB-42448" at bounding box center [91, 135] width 40 height 13
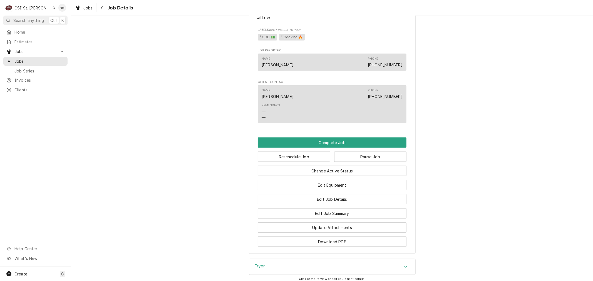
scroll to position [432, 0]
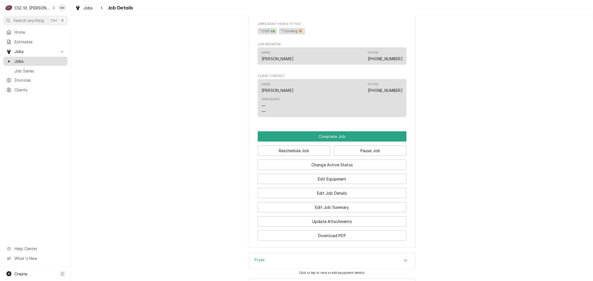
click at [16, 58] on span "Jobs" at bounding box center [39, 61] width 50 height 6
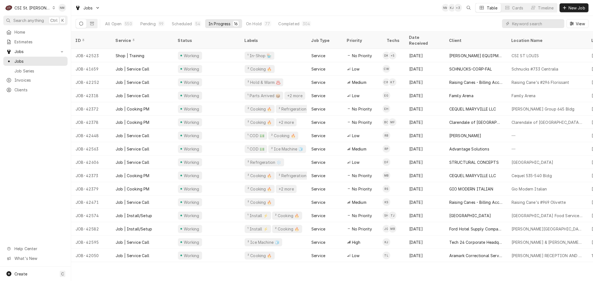
click at [52, 9] on div "Dynamic Content Wrapper" at bounding box center [53, 8] width 3 height 4
click at [63, 10] on div "CSI [US_STATE][GEOGRAPHIC_DATA]" at bounding box center [85, 11] width 73 height 6
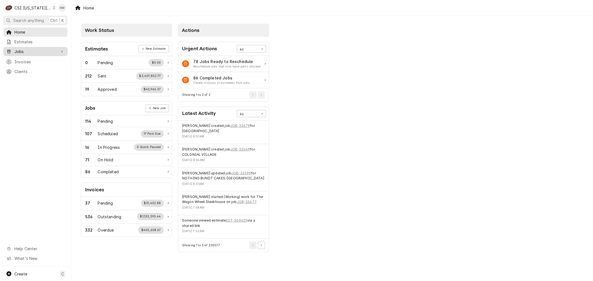
click at [23, 51] on span "Jobs" at bounding box center [35, 52] width 42 height 6
click at [23, 60] on span "Jobs" at bounding box center [39, 61] width 50 height 6
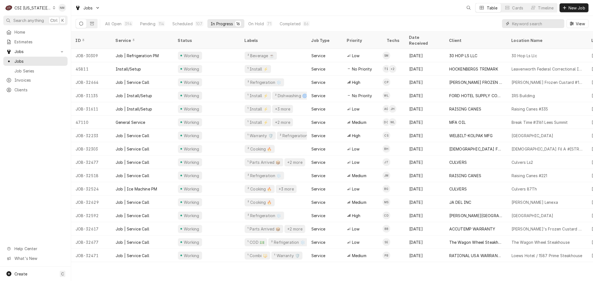
click at [533, 23] on input "Dynamic Content Wrapper" at bounding box center [536, 23] width 49 height 9
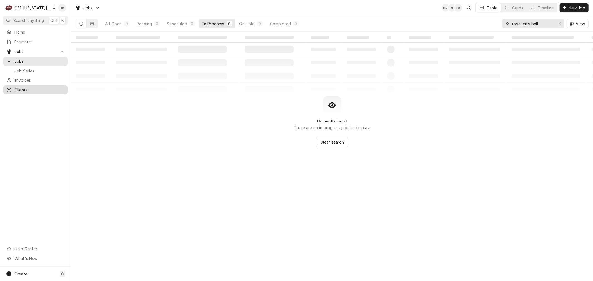
type input "royal city bell"
click at [25, 88] on span "Clients" at bounding box center [39, 90] width 50 height 6
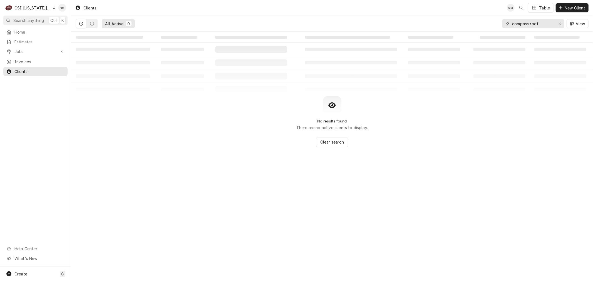
drag, startPoint x: 543, startPoint y: 22, endPoint x: 487, endPoint y: 23, distance: 56.5
click at [487, 23] on div "All Active 0 compass roof View" at bounding box center [332, 24] width 513 height 16
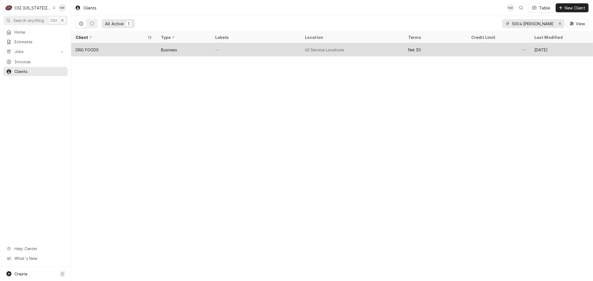
type input "5004 roe"
click at [98, 50] on div "DRG FOODS" at bounding box center [87, 50] width 23 height 6
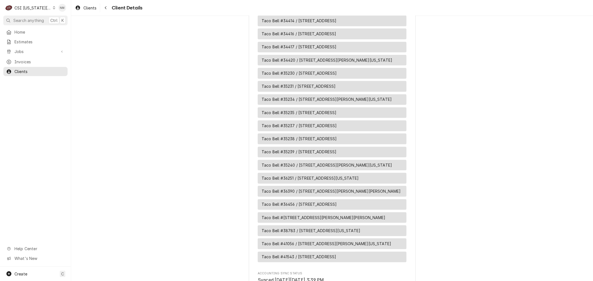
scroll to position [1032, 0]
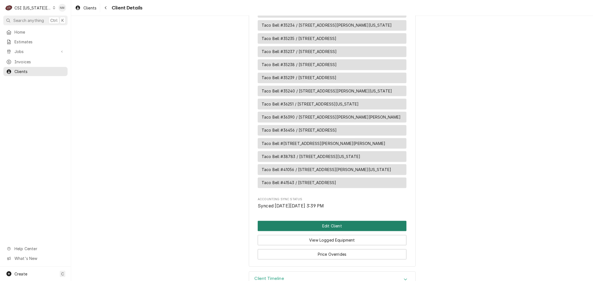
click at [337, 221] on button "Edit Client" at bounding box center [332, 226] width 149 height 10
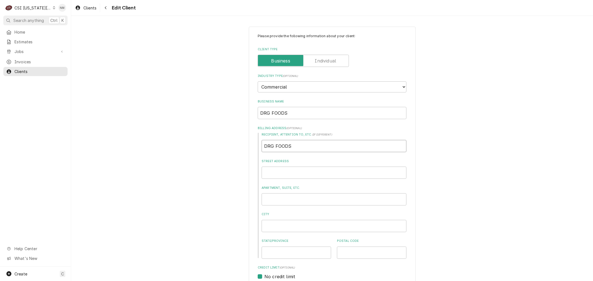
click at [296, 148] on input "DRG FOODS" at bounding box center [334, 146] width 145 height 12
type textarea "x"
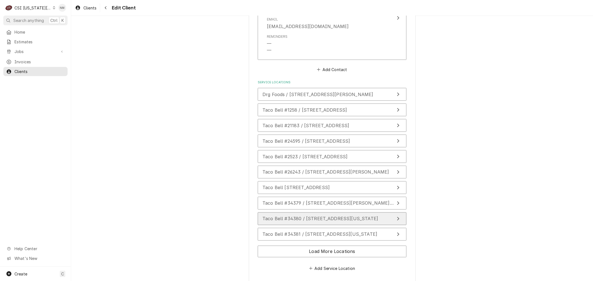
scroll to position [760, 0]
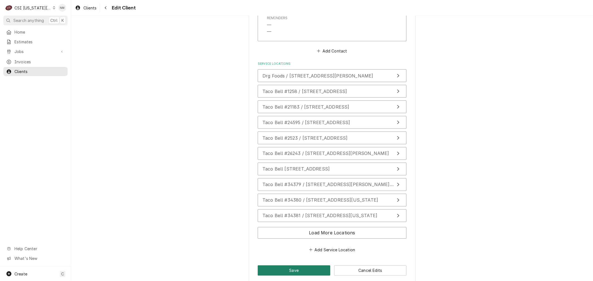
type input "DRG FOOD"
click at [284, 266] on button "Save" at bounding box center [294, 271] width 73 height 10
type textarea "x"
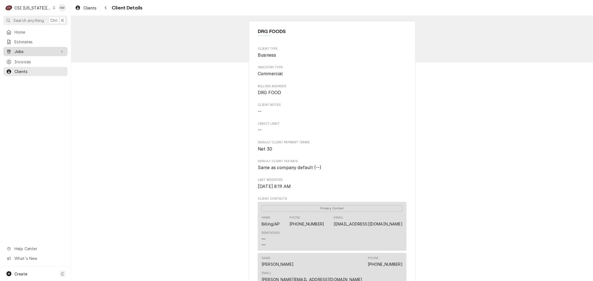
click at [31, 50] on span "Jobs" at bounding box center [35, 52] width 42 height 6
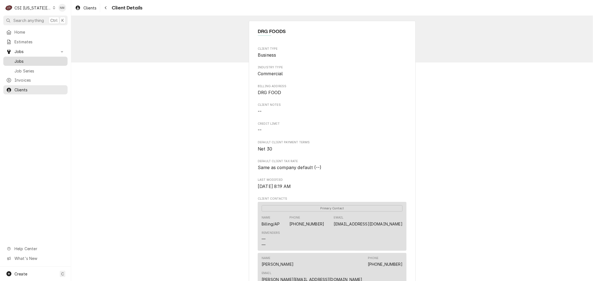
click at [17, 60] on span "Jobs" at bounding box center [39, 61] width 50 height 6
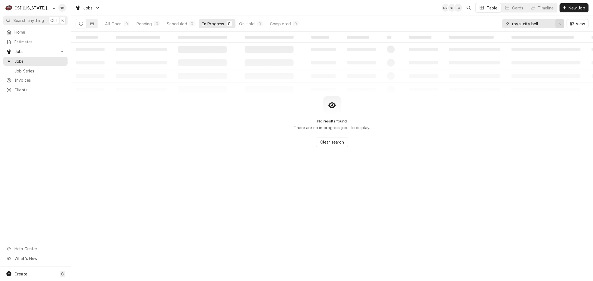
click at [559, 22] on icon "Erase input" at bounding box center [560, 24] width 3 height 4
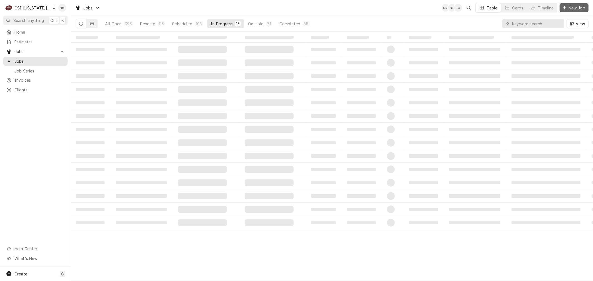
click at [573, 8] on span "New Job" at bounding box center [576, 8] width 19 height 6
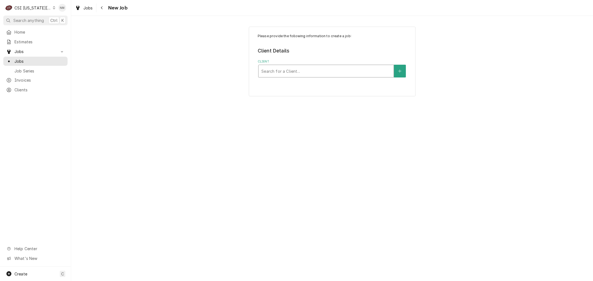
click at [291, 69] on div "Client" at bounding box center [326, 71] width 130 height 10
type input "5004 [PERSON_NAME]"
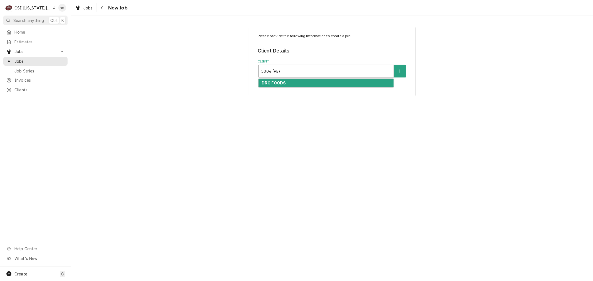
click at [276, 82] on strong "DRG FOODS" at bounding box center [274, 83] width 24 height 5
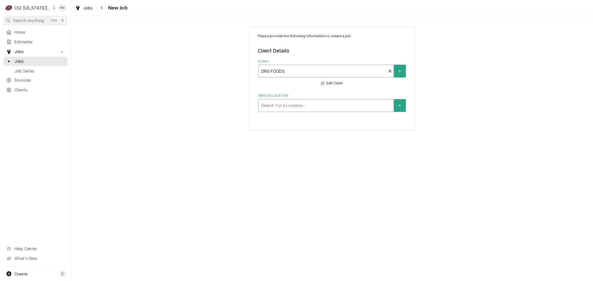
click at [293, 106] on div "Service Location" at bounding box center [326, 106] width 130 height 10
type input "5004"
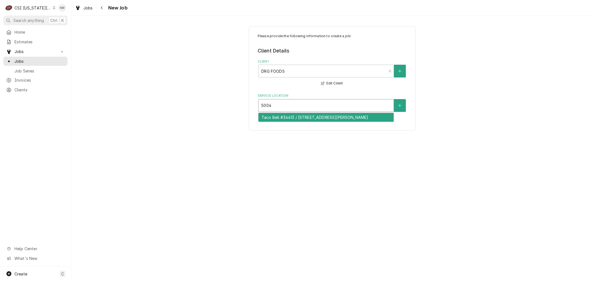
click at [294, 117] on div "Taco Bell #34413 / [STREET_ADDRESS][PERSON_NAME]" at bounding box center [326, 117] width 135 height 9
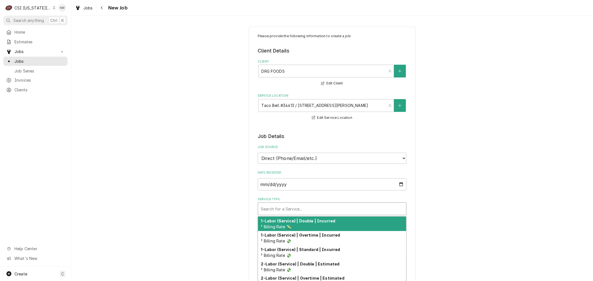
click at [319, 204] on div "Service Type" at bounding box center [332, 209] width 143 height 10
type textarea "x"
type input "s"
type textarea "x"
type input "se"
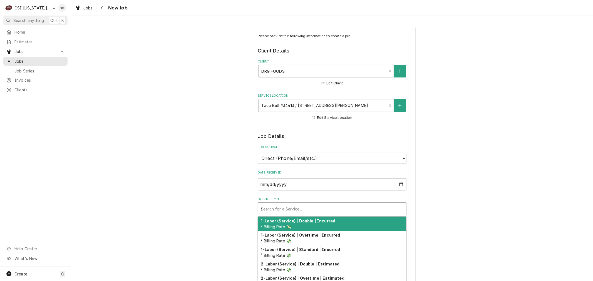
type textarea "x"
type input "ser"
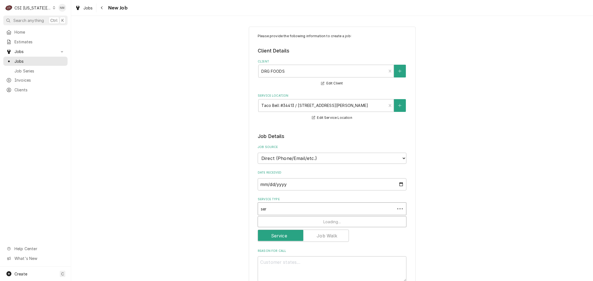
type textarea "x"
type input "serv"
type textarea "x"
type input "servi"
type textarea "x"
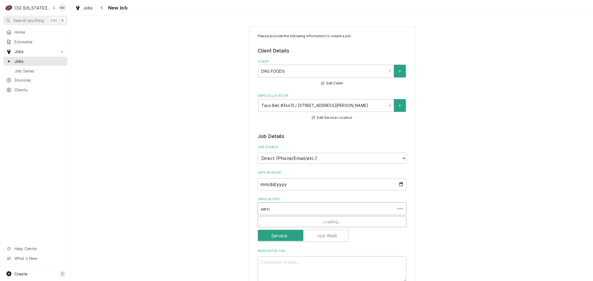
type input "servic"
type textarea "x"
type input "service"
type textarea "x"
type input "service"
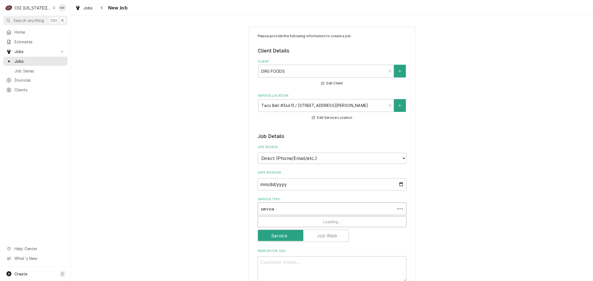
type textarea "x"
type input "service c"
type textarea "x"
type input "service ca"
type textarea "x"
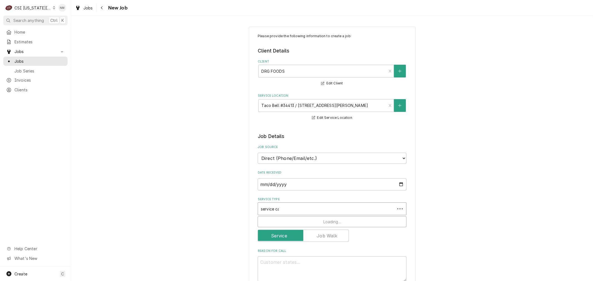
type input "service cal"
type textarea "x"
type input "service call"
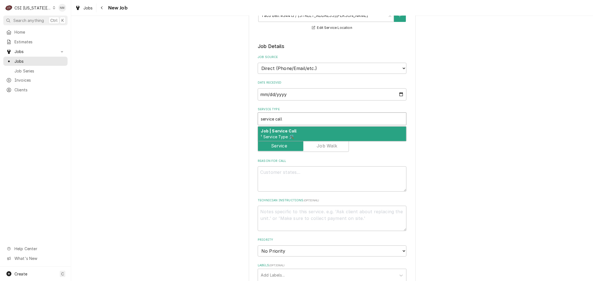
scroll to position [93, 0]
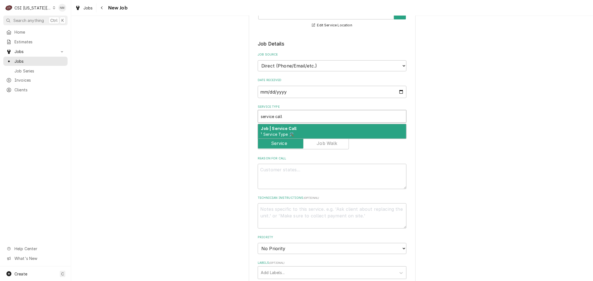
click at [290, 127] on strong "Job | Service Call" at bounding box center [279, 128] width 36 height 5
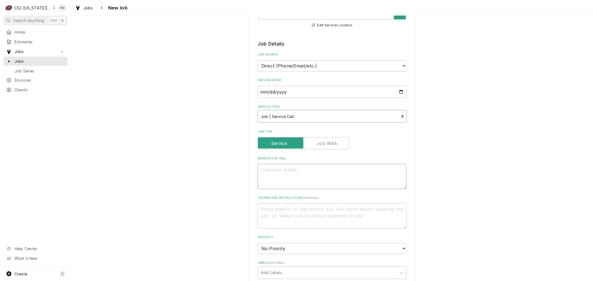
click at [287, 176] on textarea "Reason For Call" at bounding box center [332, 176] width 149 height 25
type textarea "x"
type textarea "ri"
type textarea "x"
type textarea "rig"
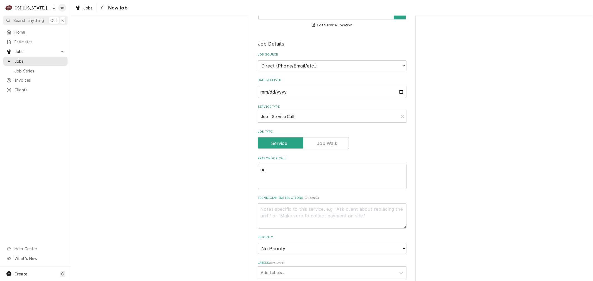
type textarea "x"
type textarea "righ"
type textarea "x"
type textarea "right"
type textarea "x"
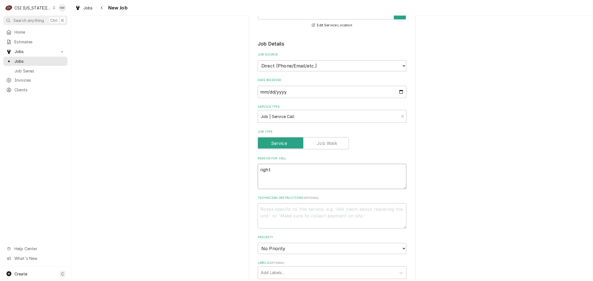
type textarea "right"
type textarea "x"
type textarea "right s"
type textarea "x"
type textarea "right si"
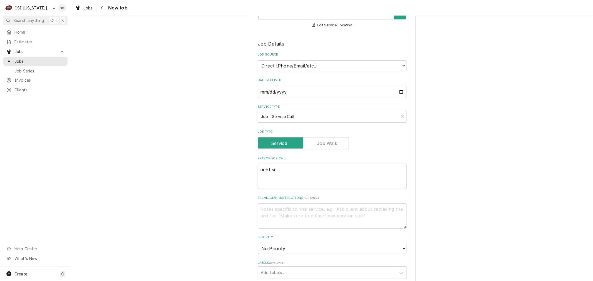
type textarea "x"
type textarea "right sid"
type textarea "x"
type textarea "right side"
type textarea "x"
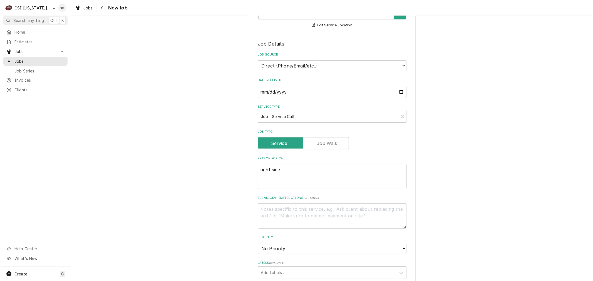
type textarea "right side f"
type textarea "x"
type textarea "right side fr"
type textarea "x"
type textarea "right side fry"
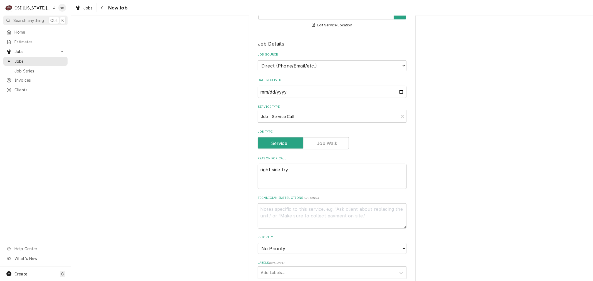
type textarea "x"
type textarea "right side frye"
type textarea "x"
type textarea "right side fryer"
type textarea "x"
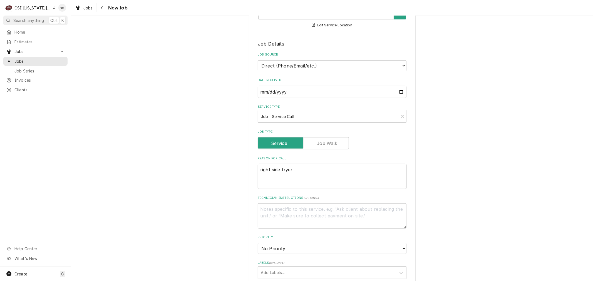
type textarea "right side fryer t"
type textarea "x"
type textarea "right side fryer th"
type textarea "x"
type textarea "right side fryer the"
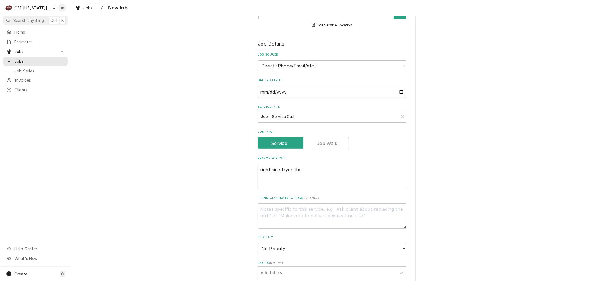
type textarea "x"
type textarea "right side fryer the"
type textarea "x"
type textarea "right side fryer the o"
type textarea "x"
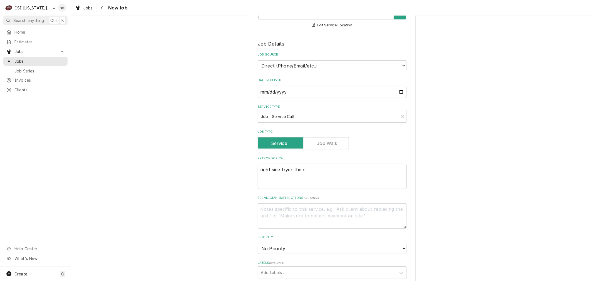
type textarea "right side fryer the on"
type textarea "x"
type textarea "right side fryer the on"
type textarea "x"
type textarea "right side fryer the on si"
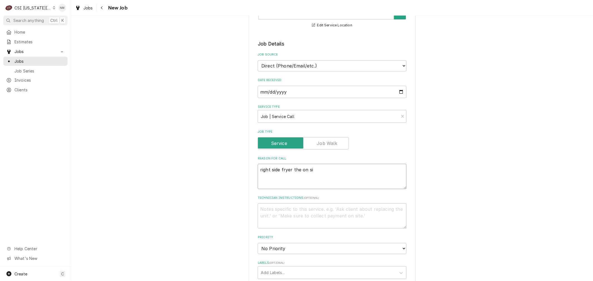
type textarea "x"
type textarea "right side fryer the on sit"
type textarea "x"
type textarea "right side fryer the on site"
type textarea "x"
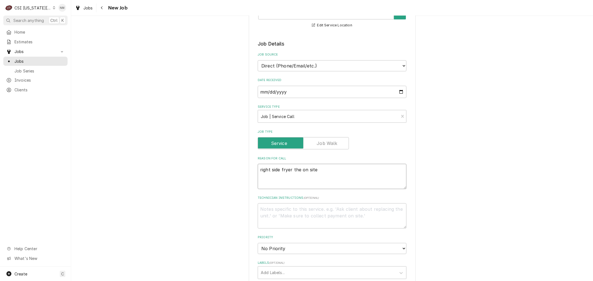
type textarea "right side fryer the on site"
type textarea "x"
type textarea "right side fryer the on site te"
type textarea "x"
type textarea "right side fryer the on site tec"
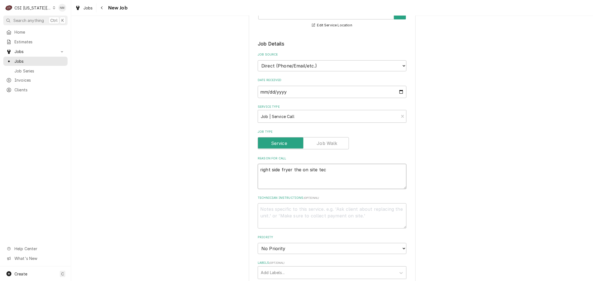
type textarea "x"
type textarea "right side fryer the on site tech"
type textarea "x"
type textarea "right side fryer the on site tech"
type textarea "x"
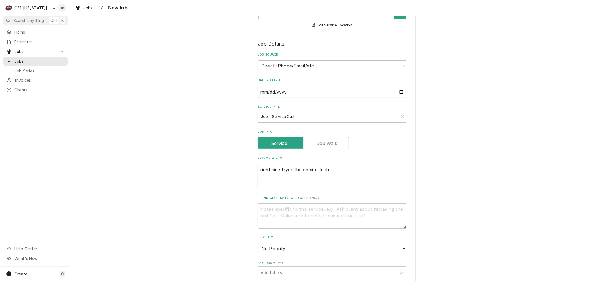
type textarea "right side fryer the on site tech t"
type textarea "x"
type textarea "right side fryer the on site tech tri"
type textarea "x"
type textarea "right side fryer the on site tech trie"
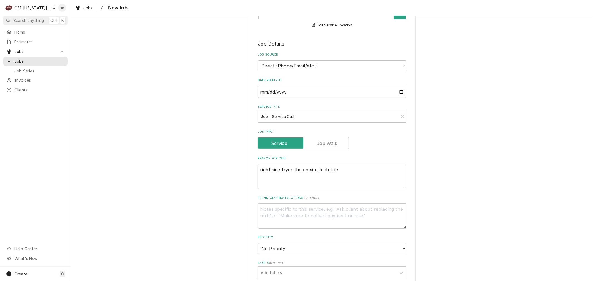
type textarea "x"
type textarea "right side fryer the on site tech tried"
type textarea "x"
type textarea "right side fryer the on site tech tried"
type textarea "x"
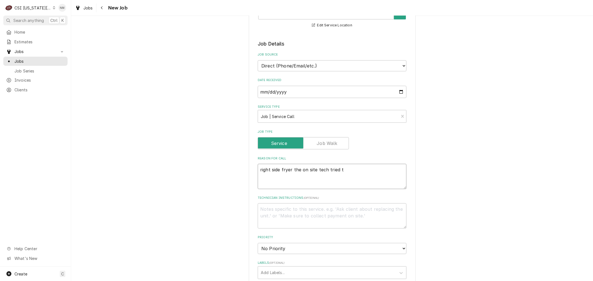
type textarea "right side fryer the on site tech tried to"
type textarea "x"
type textarea "right side fryer the on site tech tried to"
type textarea "x"
type textarea "right side fryer the on site tech tried to re"
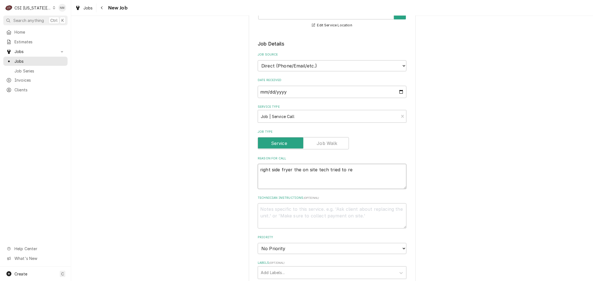
type textarea "x"
type textarea "right side fryer the on site tech tried to rem"
type textarea "x"
type textarea "right side fryer the on site tech tried to remo"
type textarea "x"
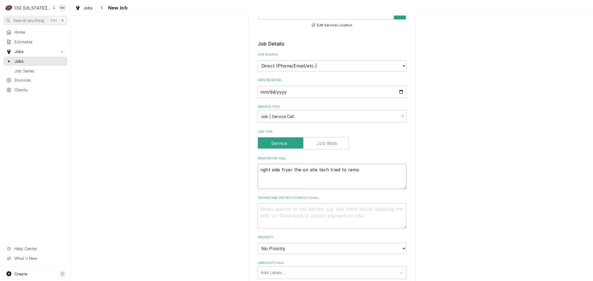
type textarea "right side fryer the on site tech tried to remov"
type textarea "x"
type textarea "right side fryer the on site tech tried to remove"
type textarea "x"
type textarea "right side fryer the on site tech tried to remove"
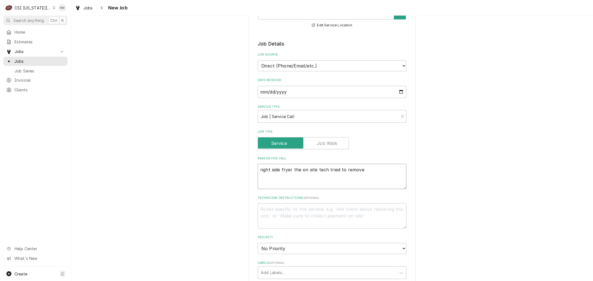
type textarea "x"
type textarea "right side fryer the on site tech tried to remove ht"
type textarea "x"
type textarea "right side fryer the on site tech tried to remove hte"
type textarea "x"
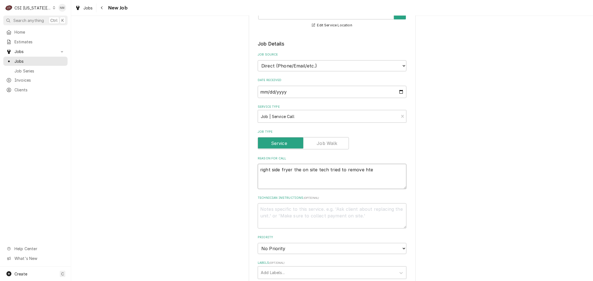
type textarea "right side fryer the on site tech tried to remove hte"
type textarea "x"
type textarea "right side fryer the on site tech tried to remove hte dr"
type textarea "x"
type textarea "right side fryer the on site tech tried to remove hte dra"
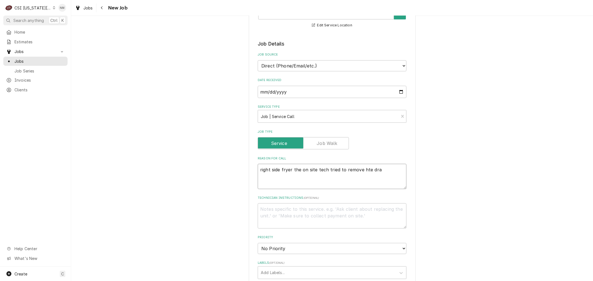
type textarea "x"
type textarea "right side fryer the on site tech tried to remove hte drai"
type textarea "x"
type textarea "right side fryer the on site tech tried to remove hte drain"
type textarea "x"
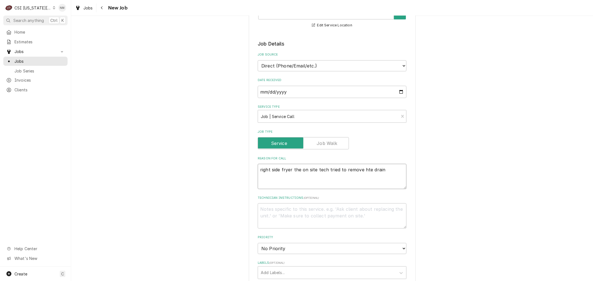
type textarea "right side fryer the on site tech tried to remove hte drai"
type textarea "x"
type textarea "right side fryer the on site tech tried to remove hte dra"
type textarea "x"
type textarea "right side fryer the on site tech tried to remove hte dr"
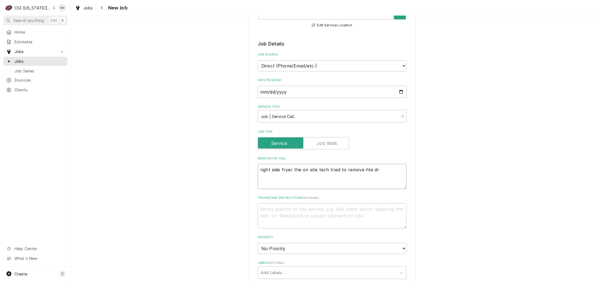
type textarea "x"
type textarea "right side fryer the on site tech tried to remove hte d"
type textarea "x"
type textarea "right side fryer the on site tech tried to remove hte"
type textarea "x"
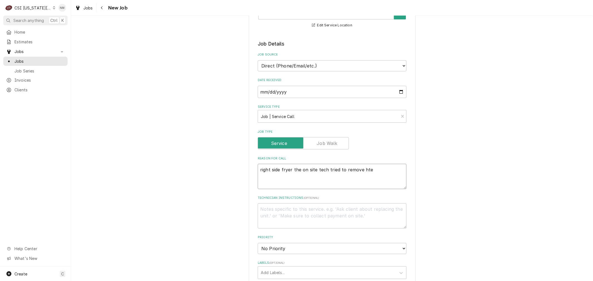
type textarea "right side fryer the on site tech tried to remove ht"
type textarea "x"
type textarea "right side fryer the on site tech tried to remove h"
type textarea "x"
type textarea "right side fryer the on site tech tried to remove"
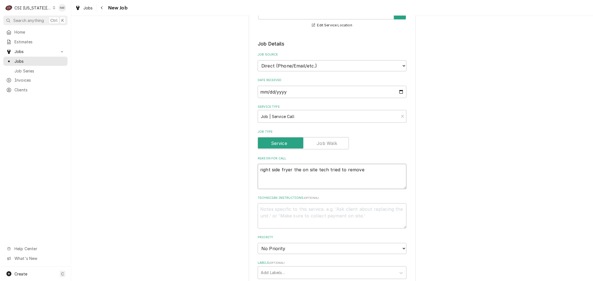
type textarea "x"
type textarea "right side fryer the on site tech tried to remove th"
type textarea "x"
type textarea "right side fryer the on site tech tried to remove the"
type textarea "x"
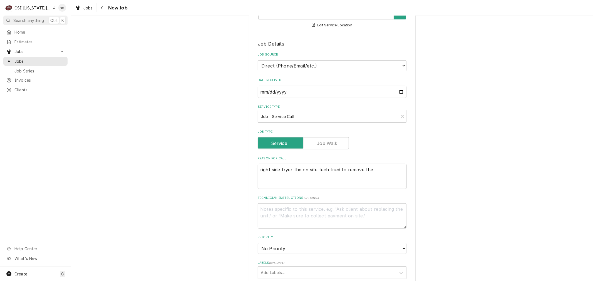
type textarea "right side fryer the on site tech tried to remove the"
type textarea "x"
type textarea "right side fryer the on site tech tried to remove the d"
type textarea "x"
type textarea "right side fryer the on site tech tried to remove the dra"
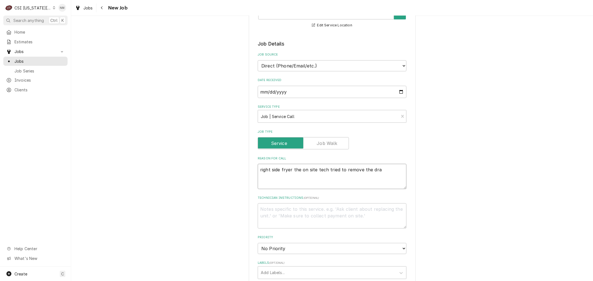
type textarea "x"
type textarea "right side fryer the on site tech tried to remove the drai"
type textarea "x"
type textarea "right side fryer the on site tech tried to remove the drain"
type textarea "x"
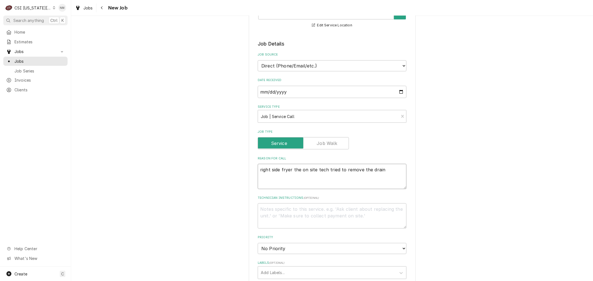
type textarea "right side fryer the on site tech tried to remove the drain"
type textarea "x"
type textarea "right side fryer the on site tech tried to remove the drain v"
type textarea "x"
type textarea "right side fryer the on site tech tried to remove the drain va"
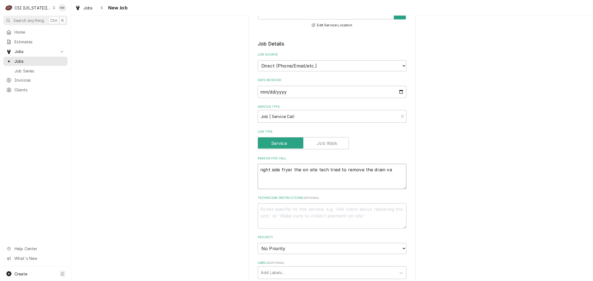
type textarea "x"
type textarea "right side fryer the on site tech tried to remove the drain val"
type textarea "x"
type textarea "right side fryer the on site tech tried to remove the drain vale"
type textarea "x"
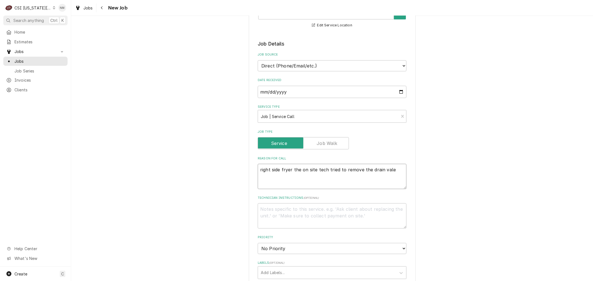
type textarea "right side fryer the on site tech tried to remove the drain val"
type textarea "x"
type textarea "right side fryer the on site tech tried to remove the drain valv"
type textarea "x"
type textarea "right side fryer the on site tech tried to remove the drain valvl"
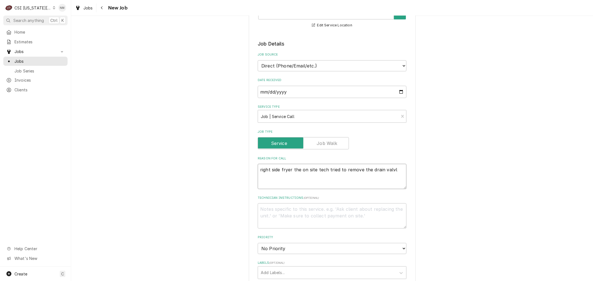
type textarea "x"
type textarea "right side fryer the on site tech tried to remove the drain valvle"
type textarea "x"
type textarea "right side fryer the on site tech tried to remove the drain valvl"
type textarea "x"
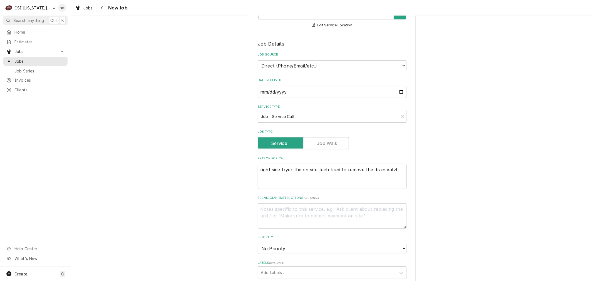
type textarea "right side fryer the on site tech tried to remove the drain valv"
type textarea "x"
type textarea "right side fryer the on site tech tried to remove the drain valve"
type textarea "x"
type textarea "right side fryer the on site tech tried to remove the drain valve"
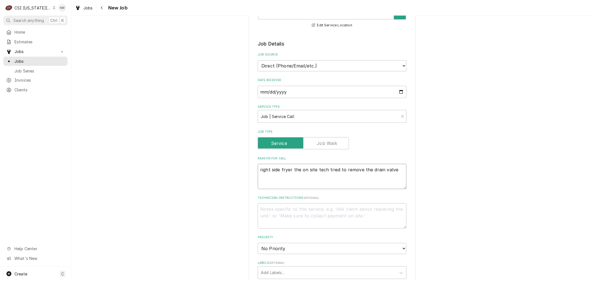
type textarea "x"
type textarea "right side fryer the on site tech tried to remove the drain valve a"
type textarea "x"
type textarea "right side fryer the on site tech tried to remove the drain valve an"
type textarea "x"
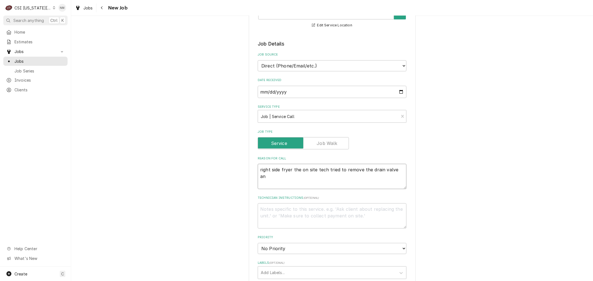
type textarea "right side fryer the on site tech tried to remove the drain valve and"
type textarea "x"
type textarea "right side fryer the on site tech tried to remove the drain valve and"
type textarea "x"
type textarea "right side fryer the on site tech tried to remove the drain valve and t"
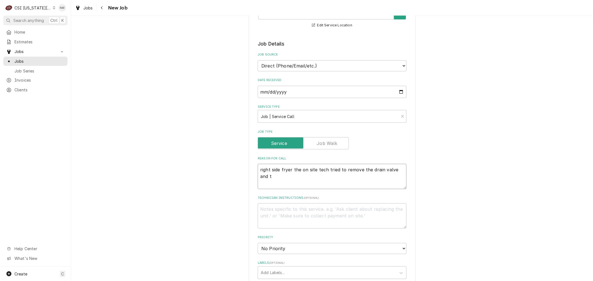
type textarea "x"
type textarea "right side fryer the on site tech tried to remove the drain valve and th"
type textarea "x"
type textarea "right side fryer the on site tech tried to remove the drain valve and the"
type textarea "x"
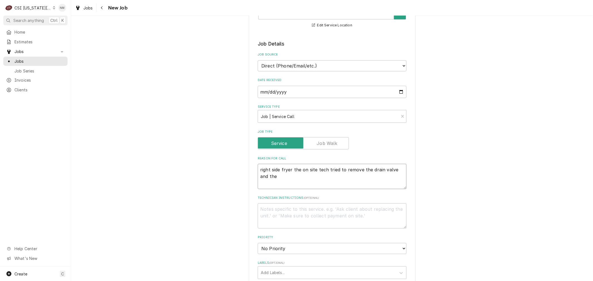
type textarea "right side fryer the on site tech tried to remove the drain valve and the"
type textarea "x"
click at [273, 215] on textarea "Technician Instructions ( optional )" at bounding box center [332, 216] width 149 height 25
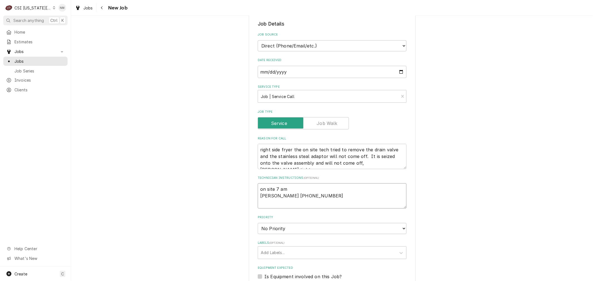
scroll to position [185, 0]
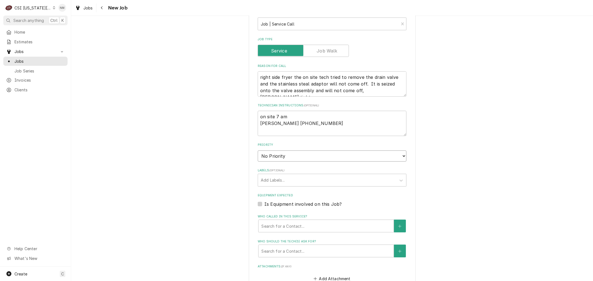
click at [299, 157] on select "No Priority Urgent High Medium Low" at bounding box center [332, 156] width 149 height 11
click at [258, 151] on select "No Priority Urgent High Medium Low" at bounding box center [332, 156] width 149 height 11
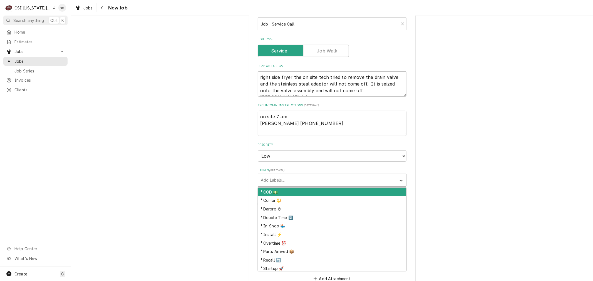
click at [280, 178] on div "Labels" at bounding box center [327, 180] width 133 height 10
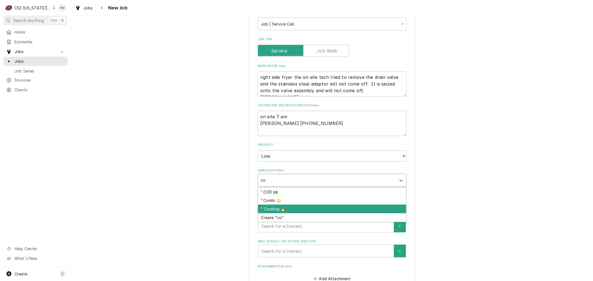
click at [286, 207] on div "² Cooking 🔥" at bounding box center [332, 209] width 148 height 9
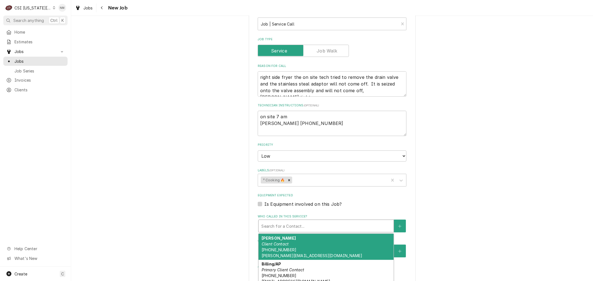
click at [282, 224] on div "Who called in this service?" at bounding box center [326, 226] width 130 height 10
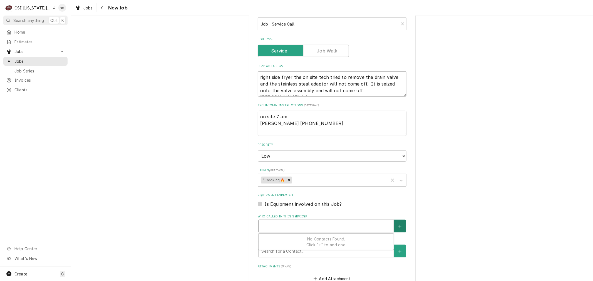
click at [398, 225] on icon "Create New Contact" at bounding box center [399, 227] width 3 height 4
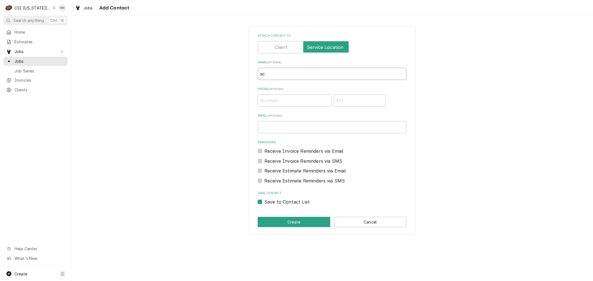
drag, startPoint x: 277, startPoint y: 75, endPoint x: 241, endPoint y: 70, distance: 36.5
click at [241, 70] on div "Attach contact to Name ( optional ) sc Phone ( optional ) Email ( optional ) Re…" at bounding box center [332, 131] width 522 height 218
click at [271, 101] on input "Phone ( optional )" at bounding box center [295, 101] width 74 height 12
click at [278, 222] on button "Create" at bounding box center [294, 222] width 73 height 10
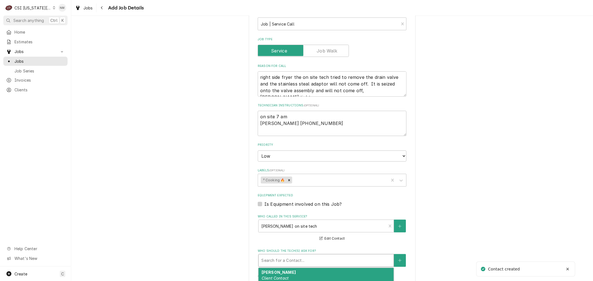
click at [296, 260] on div "Who should the tech(s) ask for?" at bounding box center [326, 261] width 130 height 10
click at [298, 273] on div "Scott on site tech Location Contact (913) 306-4853" at bounding box center [326, 278] width 135 height 20
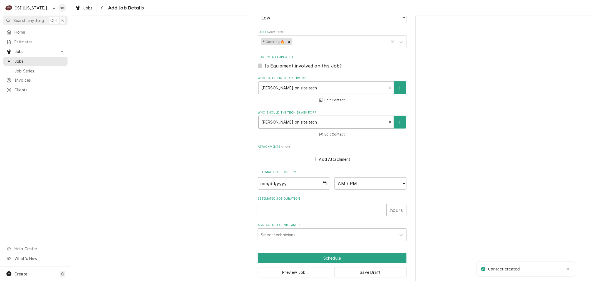
scroll to position [330, 0]
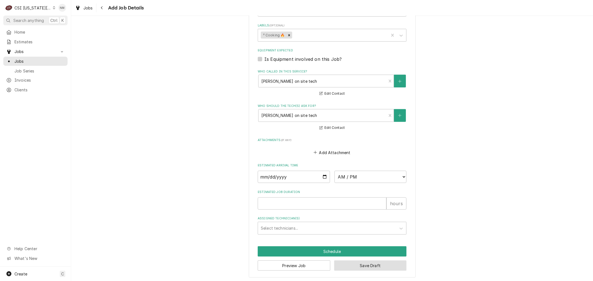
click at [362, 263] on button "Save Draft" at bounding box center [370, 266] width 73 height 10
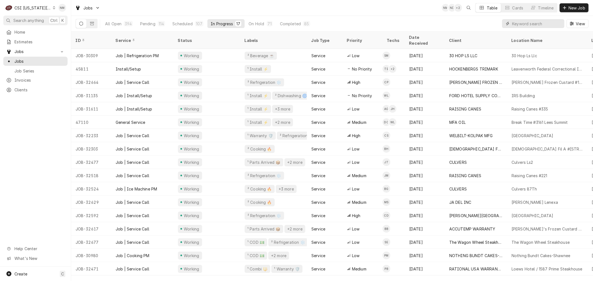
click at [527, 23] on input "Dynamic Content Wrapper" at bounding box center [536, 23] width 49 height 9
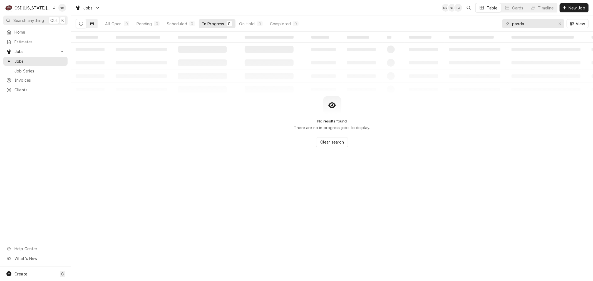
click at [92, 23] on icon "Dynamic Content Wrapper" at bounding box center [92, 23] width 4 height 3
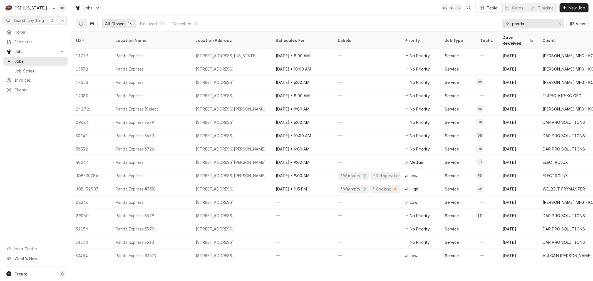
click at [80, 23] on icon "Dynamic Content Wrapper" at bounding box center [81, 24] width 4 height 4
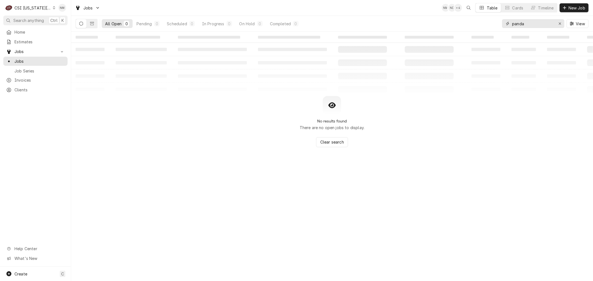
click at [535, 23] on input "panda" at bounding box center [533, 23] width 42 height 9
type input "p"
type input "frymaster panda"
click at [92, 22] on icon "Dynamic Content Wrapper" at bounding box center [92, 24] width 4 height 4
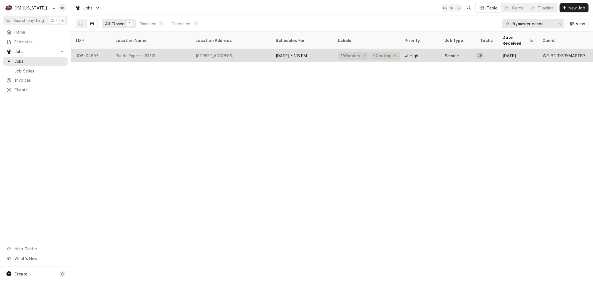
click at [175, 51] on div "Panda Express #3318" at bounding box center [151, 55] width 80 height 13
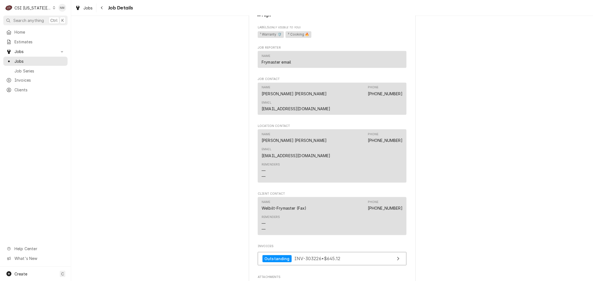
scroll to position [927, 0]
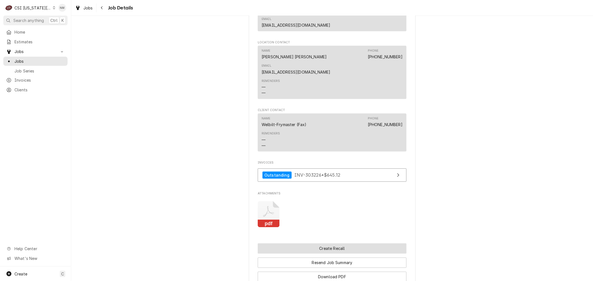
click at [338, 244] on button "Create Recall" at bounding box center [332, 249] width 149 height 10
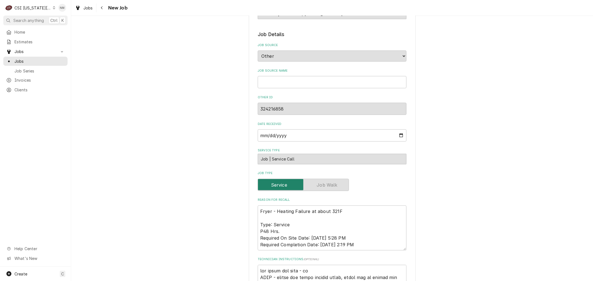
scroll to position [402, 0]
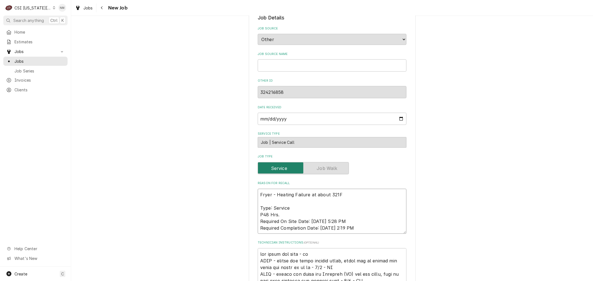
click at [258, 189] on textarea "Fryer - Heating Failure at about 321F Type: Service P48 Hrs. Required On Site D…" at bounding box center [332, 211] width 149 height 45
type textarea "x"
type textarea "Fryer - Heating Failure at about 321F Type: Service P48 Hrs. Required On Site D…"
type textarea "x"
type textarea "Fryer - Heating Failure at about 321F Type: Service P48 Hrs. Required On Site D…"
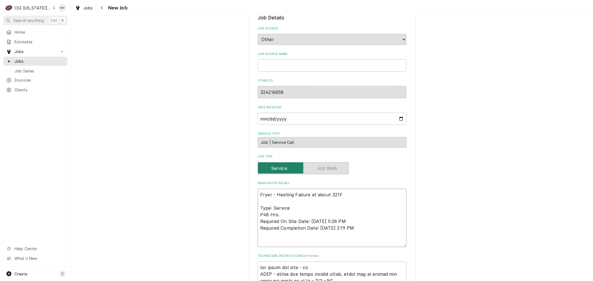
type textarea "x"
type textarea "Fryer - Heating Failure at about 321F Type: Service P48 Hrs. Required On Site D…"
type textarea "x"
type textarea "Fryer - Heating Failure at about 321F Type: Service P48 Hrs. Required On Site D…"
type textarea "x"
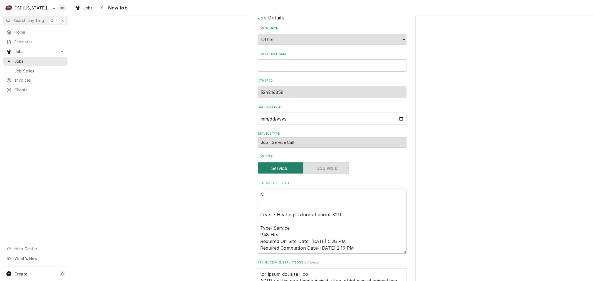
type textarea "Ne Fryer - Heating Failure at about 321F Type: Service P48 Hrs. Required On Sit…"
type textarea "x"
type textarea "New Fryer - Heating Failure at about 321F Type: Service P48 Hrs. Required On Si…"
type textarea "x"
type textarea "New Fryer - Heating Failure at about 321F Type: Service P48 Hrs. Required On Si…"
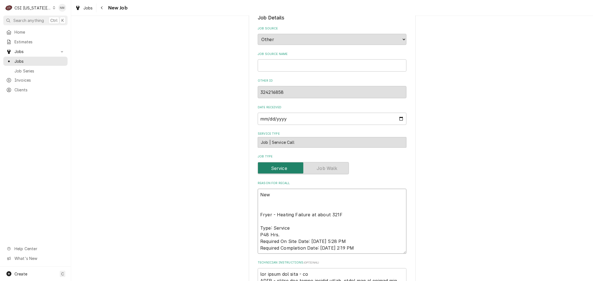
type textarea "x"
type textarea "New c Fryer - Heating Failure at about 321F Type: Service P48 Hrs. Required On …"
type textarea "x"
type textarea "New co Fryer - Heating Failure at about 321F Type: Service P48 Hrs. Required On…"
type textarea "x"
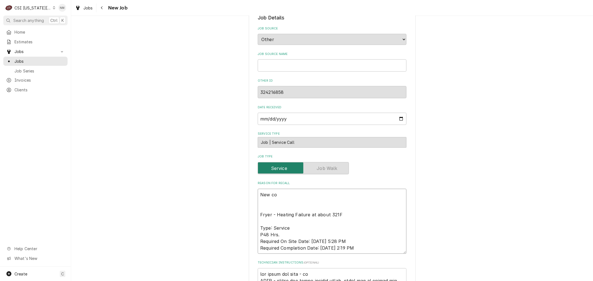
type textarea "New com Fryer - Heating Failure at about 321F Type: Service P48 Hrs. Required O…"
type textarea "x"
type textarea "New comp Fryer - Heating Failure at about 321F Type: Service P48 Hrs. Required …"
type textarea "x"
type textarea "New compl Fryer - Heating Failure at about 321F Type: Service P48 Hrs. Required…"
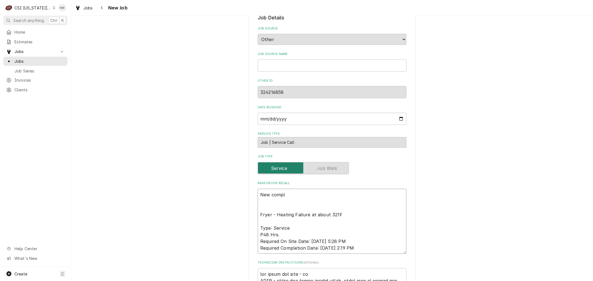
type textarea "x"
type textarea "New compla Fryer - Heating Failure at about 321F Type: Service P48 Hrs. Require…"
type textarea "x"
type textarea "New complai Fryer - Heating Failure at about 321F Type: Service P48 Hrs. Requir…"
type textarea "x"
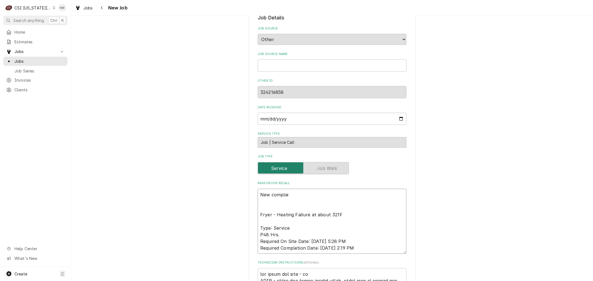
type textarea "New complain Fryer - Heating Failure at about 321F Type: Service P48 Hrs. Requi…"
type textarea "x"
type textarea "New complaint Fryer - Heating Failure at about 321F Type: Service P48 Hrs. Requ…"
type textarea "x"
type textarea "New complaint/ Fryer - Heating Failure at about 321F Type: Service P48 Hrs. Req…"
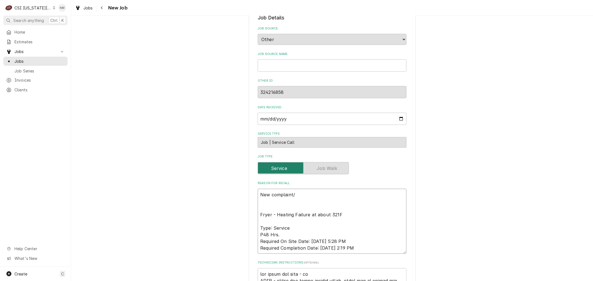
type textarea "x"
type textarea "New complaint/RA Fryer - Heating Failure at about 321F Type: Service P48 Hrs. R…"
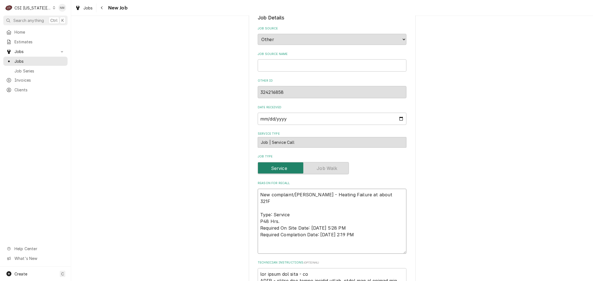
type textarea "x"
type textarea "New complaint/RAc Fryer - Heating Failure at about 321F Type: Service P48 Hrs. …"
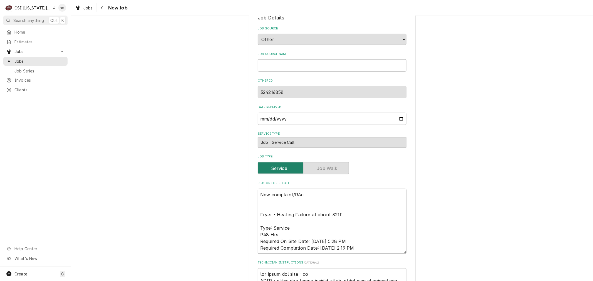
type textarea "x"
type textarea "New complaint/RAch Fryer - Heating Failure at about 321F Type: Service P48 Hrs.…"
type textarea "x"
type textarea "New complaint/RAche Fryer - Heating Failure at about 321F Type: Service P48 Hrs…"
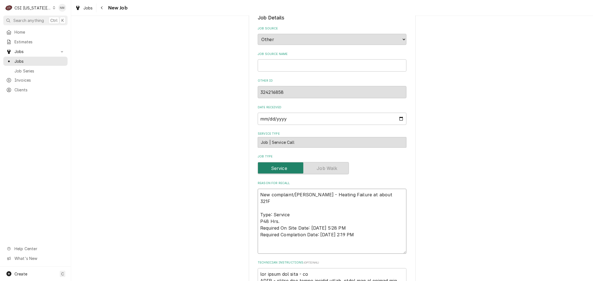
type textarea "x"
type textarea "New complaint/RAchel Fryer - Heating Failure at about 321F Type: Service P48 Hr…"
type textarea "x"
type textarea "New complaint/RAche Fryer - Heating Failure at about 321F Type: Service P48 Hrs…"
type textarea "x"
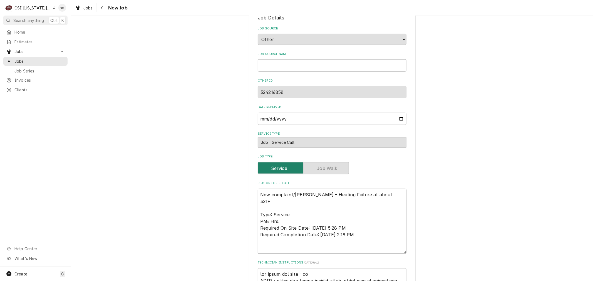
type textarea "New complaint/RAch Fryer - Heating Failure at about 321F Type: Service P48 Hrs.…"
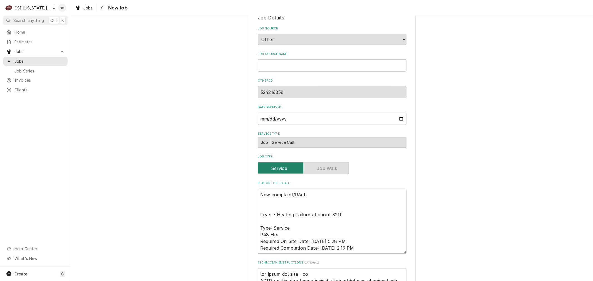
type textarea "x"
type textarea "New complaint/RAc Fryer - Heating Failure at about 321F Type: Service P48 Hrs. …"
type textarea "x"
type textarea "New complaint/RA Fryer - Heating Failure at about 321F Type: Service P48 Hrs. R…"
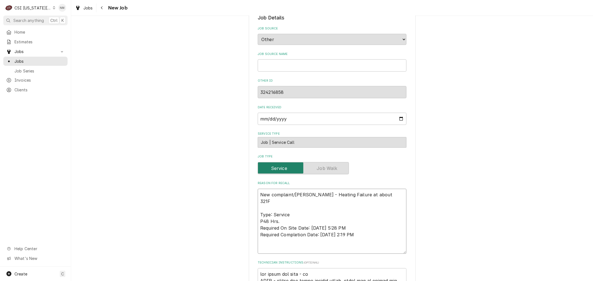
type textarea "x"
type textarea "New complaint/R Fryer - Heating Failure at about 321F Type: Service P48 Hrs. Re…"
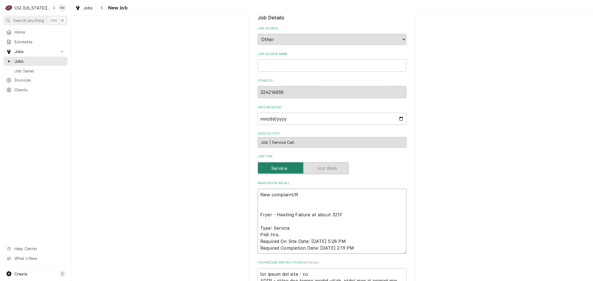
type textarea "x"
type textarea "New complaint/Ra Fryer - Heating Failure at about 321F Type: Service P48 Hrs. R…"
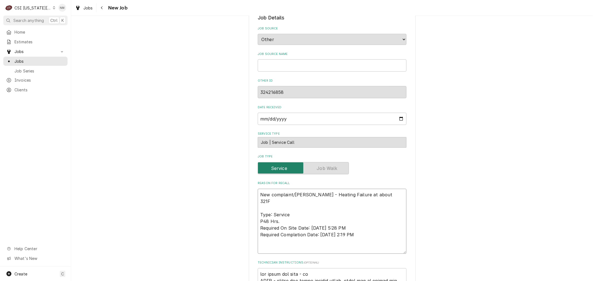
type textarea "x"
type textarea "New complaint/Rac Fryer - Heating Failure at about 321F Type: Service P48 Hrs. …"
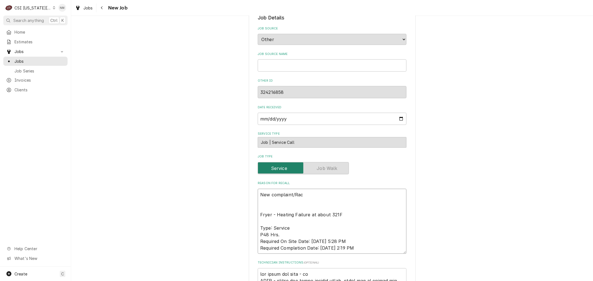
type textarea "x"
type textarea "New complaint/Race Fryer - Heating Failure at about 321F Type: Service P48 Hrs.…"
type textarea "x"
type textarea "New complaint/Rac Fryer - Heating Failure at about 321F Type: Service P48 Hrs. …"
type textarea "x"
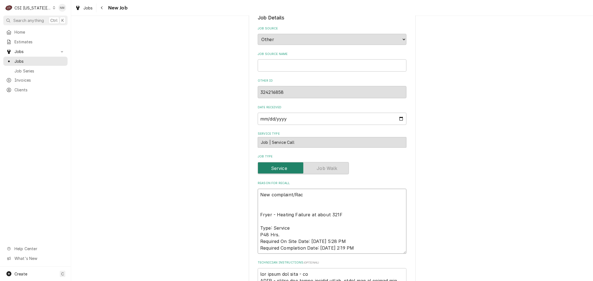
type textarea "New complaint/Rach Fryer - Heating Failure at about 321F Type: Service P48 Hrs.…"
type textarea "x"
type textarea "New complaint/Rache Fryer - Heating Failure at about 321F Type: Service P48 Hrs…"
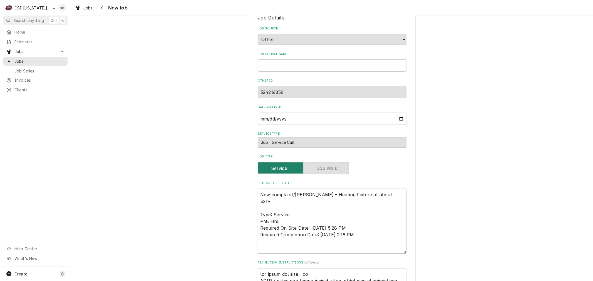
type textarea "x"
type textarea "New complaint/Rachel Fryer - Heating Failure at about 321F Type: Service P48 Hr…"
type textarea "x"
type textarea "New complaint/Rachel: Fryer - Heating Failure at about 321F Type: Service P48 H…"
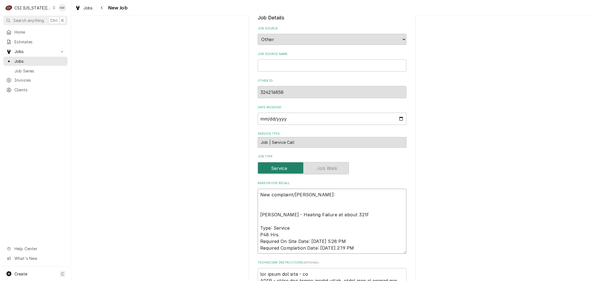
type textarea "x"
type textarea "New complaint/Rachel: Fryer - Heating Failure at about 321F Type: Service P48 H…"
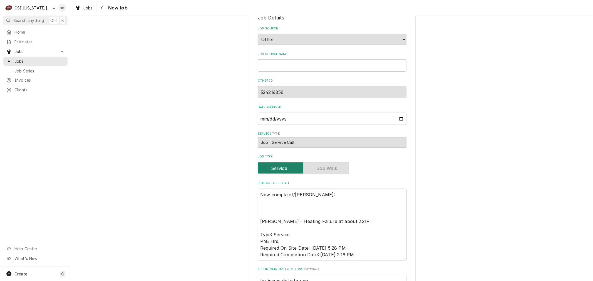
type textarea "x"
type textarea "New complaint/Rachel: F Fryer - Heating Failure at about 321F Type: Service P48…"
type textarea "x"
type textarea "New complaint/Rachel: Fi Fryer - Heating Failure at about 321F Type: Service P4…"
type textarea "x"
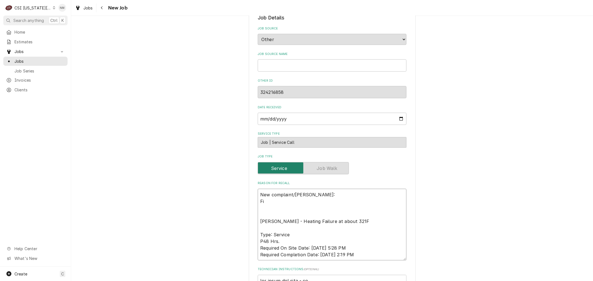
type textarea "New complaint/Rachel: Fil Fryer - Heating Failure at about 321F Type: Service P…"
type textarea "x"
type textarea "New complaint/Rachel: Filt Fryer - Heating Failure at about 321F Type: Service …"
type textarea "x"
type textarea "New complaint/Rachel: Filter Fryer - Heating Failure at about 321F Type: Servic…"
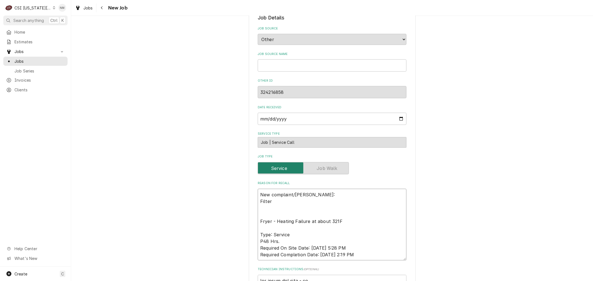
type textarea "x"
type textarea "New complaint/Rachel: Filteri Fryer - Heating Failure at about 321F Type: Servi…"
type textarea "x"
type textarea "New complaint/Rachel: Filterin Fryer - Heating Failure at about 321F Type: Serv…"
type textarea "x"
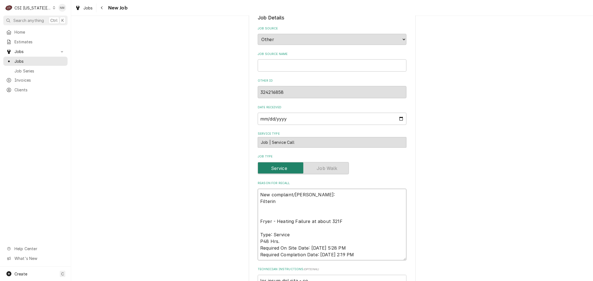
type textarea "New complaint/Rachel: Filtering Fryer - Heating Failure at about 321F Type: Ser…"
type textarea "x"
type textarea "New complaint/Rachel: Filtering Fryer - Heating Failure at about 321F Type: Ser…"
type textarea "x"
type textarea "New complaint/Rachel: Filtering s Fryer - Heating Failure at about 321F Type: S…"
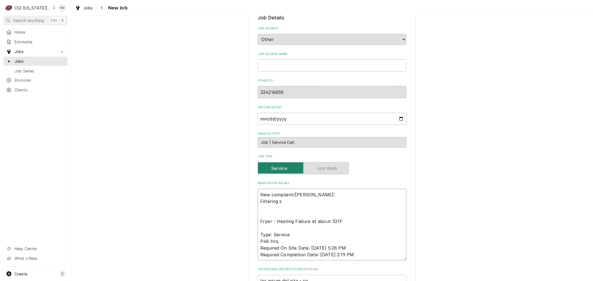
type textarea "x"
type textarea "New complaint/Rachel: Filtering sy Fryer - Heating Failure at about 321F Type: …"
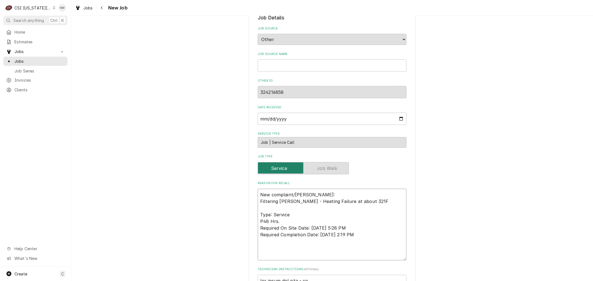
type textarea "x"
type textarea "New complaint/Rachel: Filtering sys Fryer - Heating Failure at about 321F Type:…"
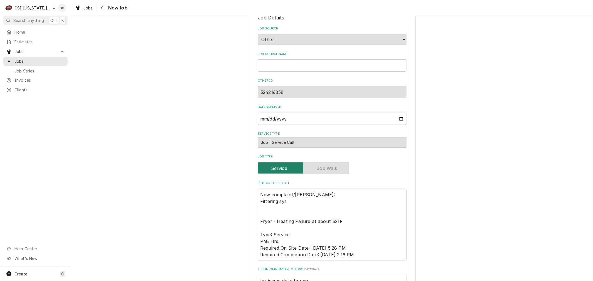
type textarea "x"
type textarea "New complaint/Rachel: Filtering syst Fryer - Heating Failure at about 321F Type…"
type textarea "x"
type textarea "New complaint/Rachel: Filtering syste Fryer - Heating Failure at about 321F Typ…"
type textarea "x"
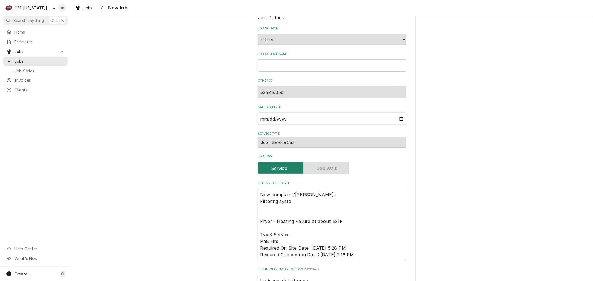
type textarea "New complaint/Rachel: Filtering system Fryer - Heating Failure at about 321F Ty…"
type textarea "x"
type textarea "New complaint/Rachel: Filtering system Fryer - Heating Failure at about 321F Ty…"
type textarea "x"
type textarea "New complaint/Rachel: Filtering system m Fryer - Heating Failure at about 321F …"
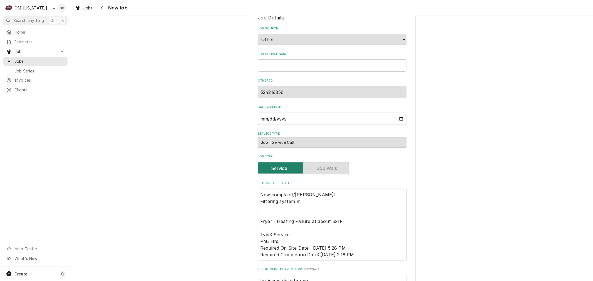
type textarea "x"
type textarea "New complaint/Rachel: Filtering system mak Fryer - Heating Failure at about 321…"
type textarea "x"
type textarea "New complaint/Rachel: Filtering system make Fryer - Heating Failure at about 32…"
type textarea "x"
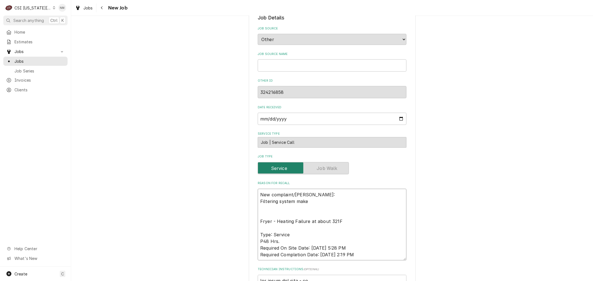
type textarea "New complaint/Rachel: Filtering system makes Fryer - Heating Failure at about 3…"
type textarea "x"
type textarea "New complaint/Rachel: Filtering system makes Fryer - Heating Failure at about 3…"
type textarea "x"
type textarea "New complaint/Rachel: Filtering system makes a Fryer - Heating Failure at about…"
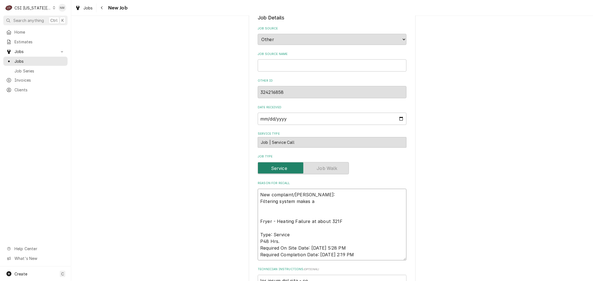
type textarea "x"
type textarea "New complaint/Rachel: Filtering system makes a Fryer - Heating Failure at about…"
type textarea "x"
type textarea "New complaint/Rachel: Filtering system makes a " Fryer - Heating Failure at abo…"
type textarea "x"
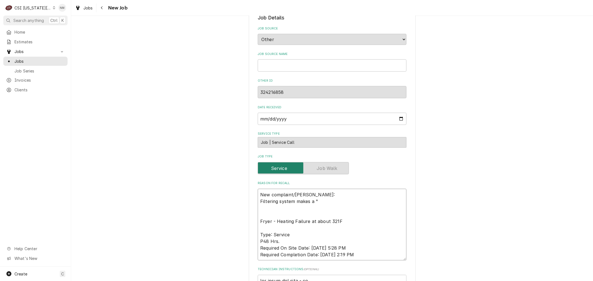
type textarea "New complaint/Rachel: Filtering system makes a "r Fryer - Heating Failure at ab…"
type textarea "x"
type textarea "New complaint/Rachel: Filtering system makes a "re Fryer - Heating Failure at a…"
type textarea "x"
type textarea "New complaint/Rachel: Filtering system makes a "rea Fryer - Heating Failure at …"
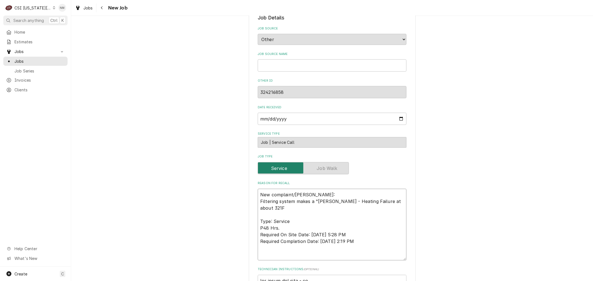
type textarea "x"
type textarea "New complaint/Rachel: Filtering system makes a "real Fryer - Heating Failure at…"
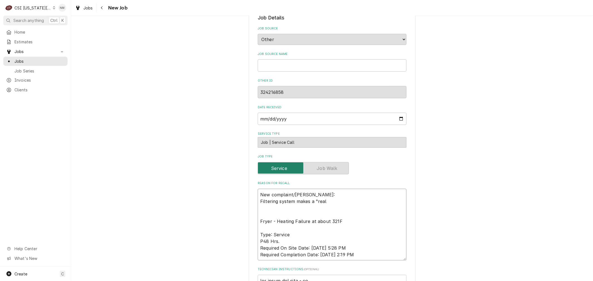
type textarea "x"
type textarea "New complaint/Rachel: Filtering system makes a "reall Fryer - Heating Failure a…"
type textarea "x"
type textarea "New complaint/Rachel: Filtering system makes a "really Fryer - Heating Failure …"
type textarea "x"
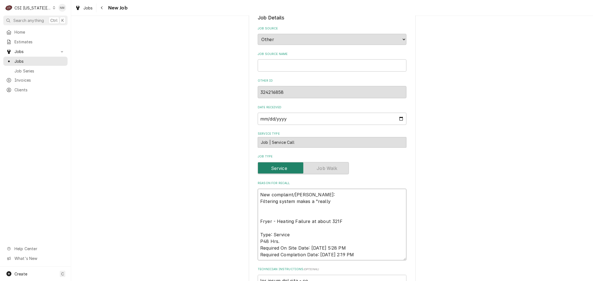
type textarea "New complaint/Rachel: Filtering system makes a "really Fryer - Heating Failure …"
type textarea "x"
type textarea "New complaint/Rachel: Filtering system makes a "really l Fryer - Heating Failur…"
type textarea "x"
type textarea "New complaint/Rachel: Filtering system makes a "really lo Fryer - Heating Failu…"
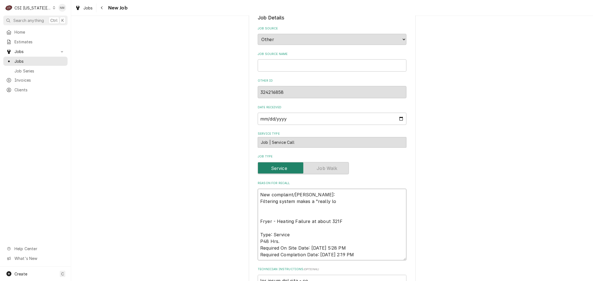
type textarea "x"
type textarea "New complaint/Rachel: Filtering system makes a "really lou Fryer - Heating Fail…"
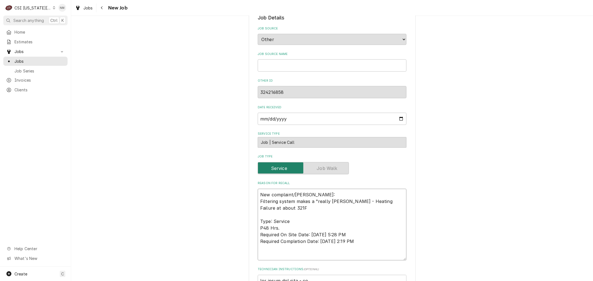
type textarea "x"
type textarea "New complaint/Rachel: Filtering system makes a "really loud Fryer - Heating Fai…"
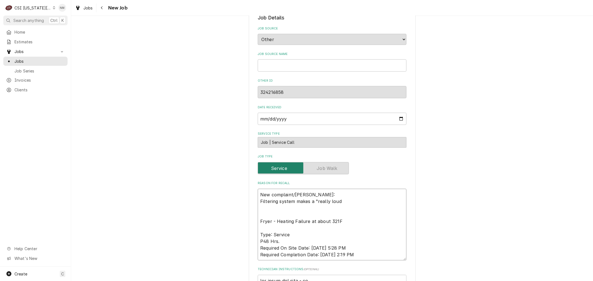
type textarea "x"
type textarea "New complaint/Rachel: Filtering system makes a "really loud Fryer - Heating Fai…"
type textarea "x"
type textarea "New complaint/Rachel: Filtering system makes a "really loud n Fryer - Heating F…"
type textarea "x"
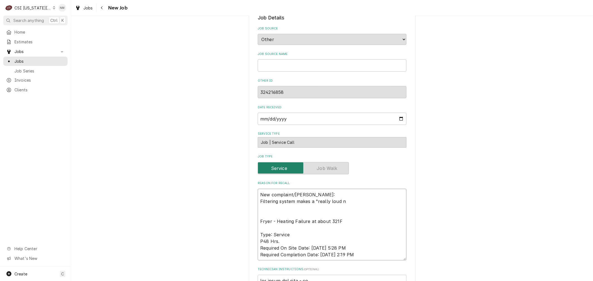
type textarea "New complaint/Rachel: Filtering system makes a "really loud no Fryer - Heating …"
type textarea "x"
type textarea "New complaint/Rachel: Filtering system makes a "really loud noi Fryer - Heating…"
type textarea "x"
type textarea "New complaint/Rachel: Filtering system makes a "really loud nois Fryer - Heatin…"
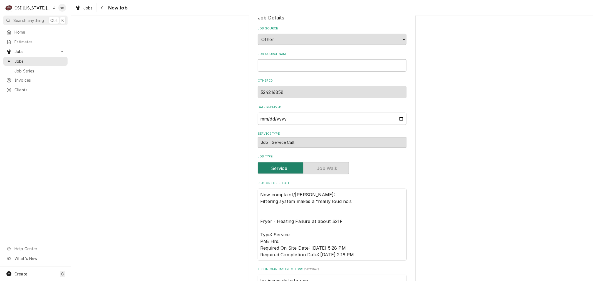
type textarea "x"
type textarea "New complaint/Rachel: Filtering system makes a "really loud noise Fryer - Heati…"
type textarea "x"
type textarea "New complaint/Rachel: Filtering system makes a "really loud noise Fryer - Heati…"
type textarea "x"
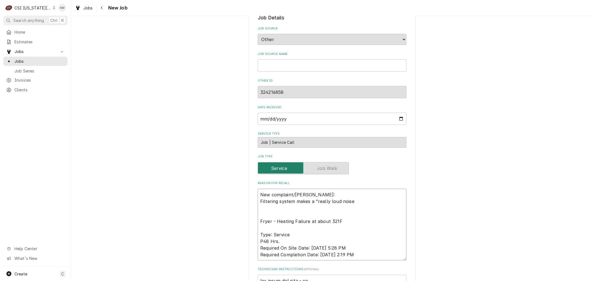
type textarea "New complaint/Rachel: Filtering system makes a "really loud noise w Fryer - Hea…"
type textarea "x"
type textarea "New complaint/Rachel: Filtering system makes a "really loud noise wh Fryer - He…"
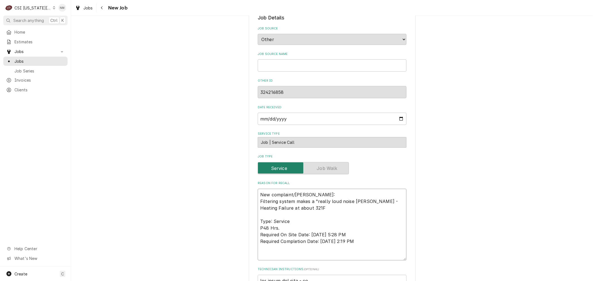
type textarea "x"
type textarea "New complaint/Rachel: Filtering system makes a "really loud noise whe Fryer - H…"
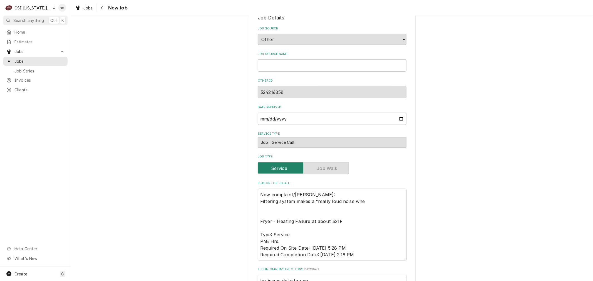
type textarea "x"
type textarea "New complaint/Rachel: Filtering system makes a "really loud noise when Fryer - …"
type textarea "x"
type textarea "New complaint/Rachel: Filtering system makes a "really loud noise when f Fryer …"
type textarea "x"
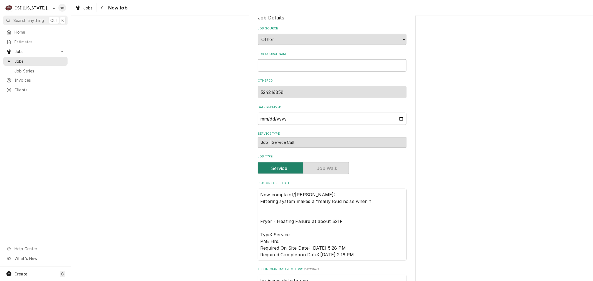
type textarea "New complaint/Rachel: Filtering system makes a "really loud noise when fi Fryer…"
type textarea "x"
type textarea "New complaint/Rachel: Filtering system makes a "really loud noise when filt Fry…"
type textarea "x"
type textarea "New complaint/Rachel: Filtering system makes a "really loud noise when filter F…"
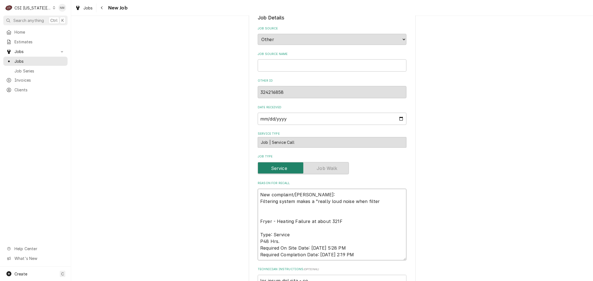
type textarea "x"
type textarea "New complaint/Rachel: Filtering system makes a "really loud noise when filteri …"
type textarea "x"
type textarea "New complaint/Rachel: Filtering system makes a "really loud noise when filterin…"
type textarea "x"
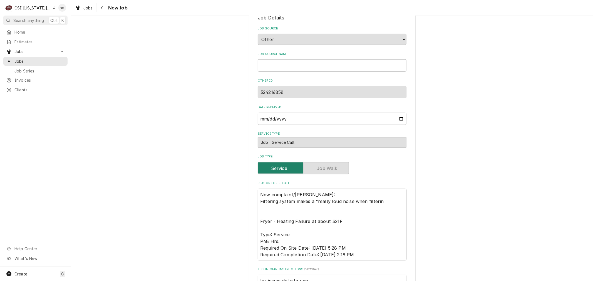
type textarea "New complaint/Rachel: Filtering system makes a "really loud noise when filterin…"
type textarea "x"
type textarea "New complaint/Rachel: Filtering system makes a "really loud noise when filterin…"
type textarea "x"
type textarea "New complaint/Rachel: Filtering system makes a "really loud noise when filterin…"
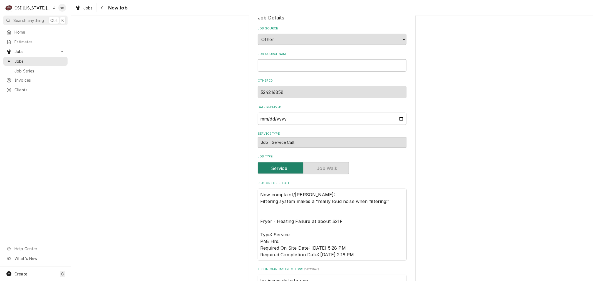
type textarea "x"
type textarea "New complaint/Rachel: Filtering system makes a "really loud noise when filterin…"
type textarea "x"
type textarea "New complaint/Rachel: Filtering system makes a "really loud noise when filterin…"
type textarea "x"
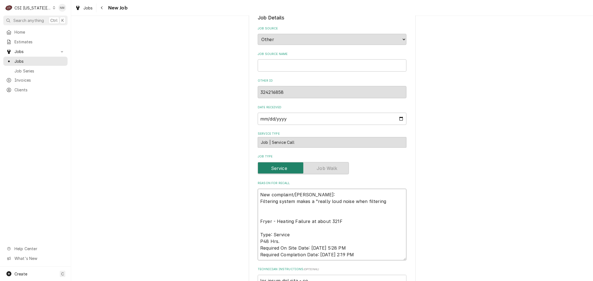
type textarea "New complaint/Rachel: Filtering system makes a "really loud noise when filterin…"
type textarea "x"
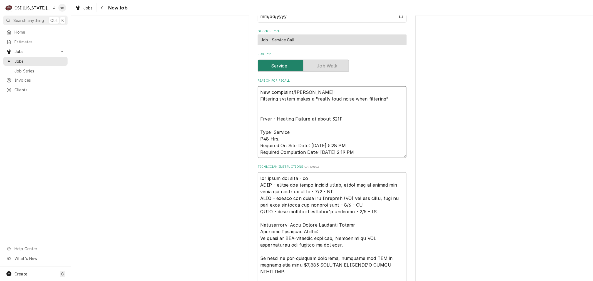
scroll to position [525, 0]
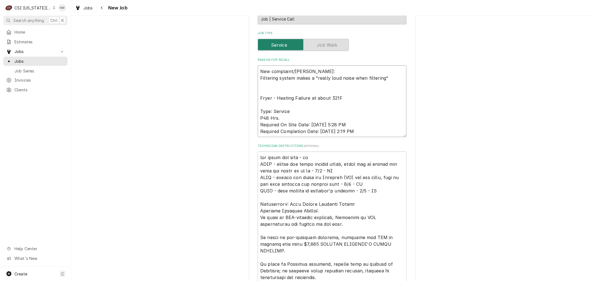
type textarea "New complaint/Rachel: Filtering system makes a "really loud noise when filterin…"
click at [258, 152] on textarea "Technician Instructions ( optional )" at bounding box center [332, 261] width 149 height 219
type textarea "x"
type textarea "bub under the cust - nm HOLD - called the store several times, there was no ans…"
type textarea "x"
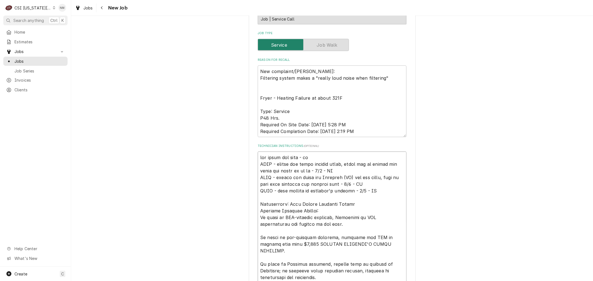
type textarea "bub under the cust - nm HOLD - called the store several times, there was no ans…"
type textarea "x"
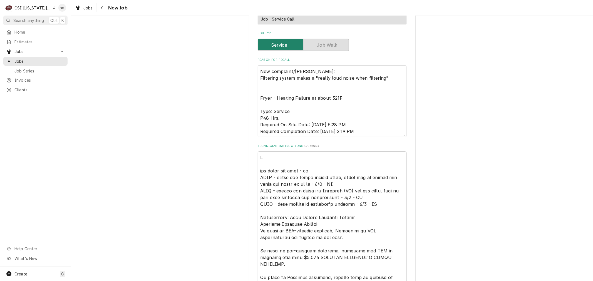
type textarea "RA bub under the cust - nm HOLD - called the store several times, there was no …"
type textarea "x"
type textarea "RAc bub under the cust - nm HOLD - called the store several times, there was no…"
type textarea "x"
type textarea "RAch bub under the cust - nm HOLD - called the store several times, there was n…"
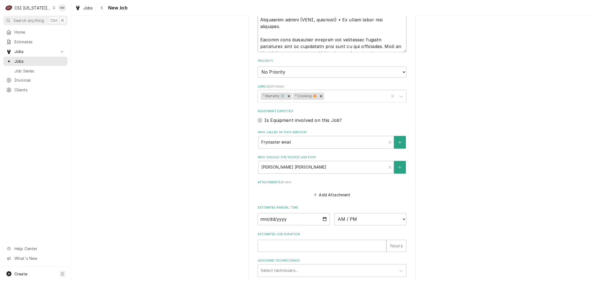
scroll to position [866, 0]
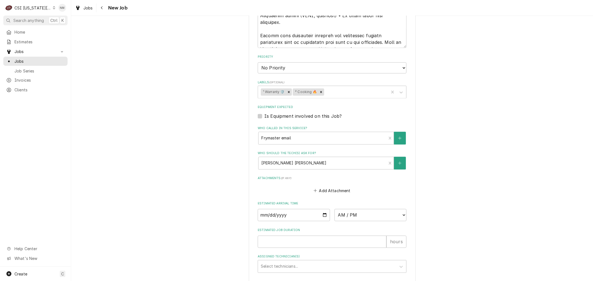
scroll to position [403, 0]
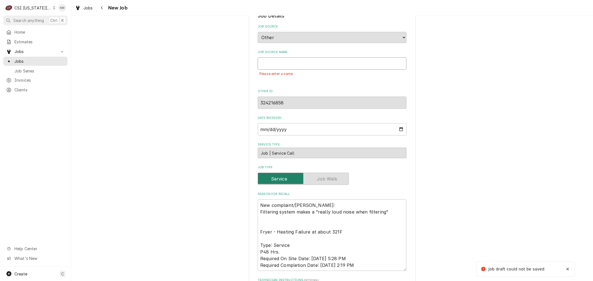
click at [303, 58] on input "Job Source Name" at bounding box center [332, 64] width 149 height 12
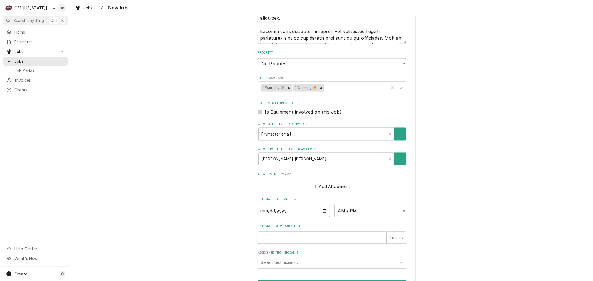
scroll to position [879, 0]
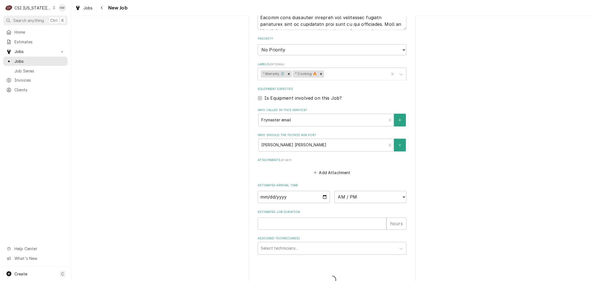
scroll to position [861, 0]
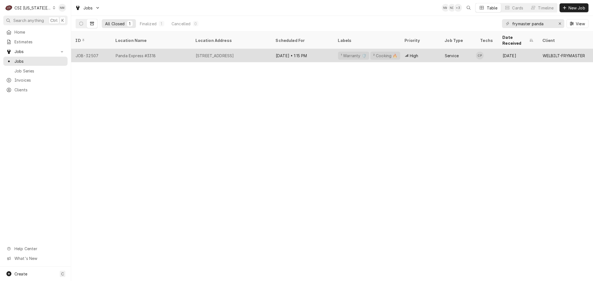
click at [174, 51] on div "Panda Express #3318" at bounding box center [151, 55] width 80 height 13
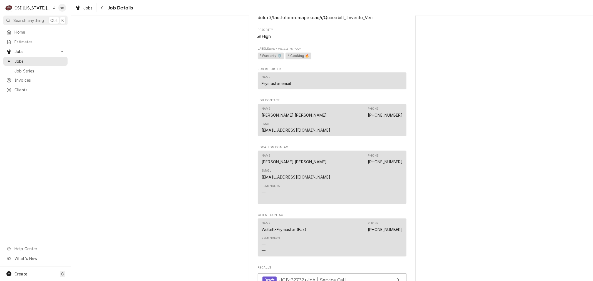
scroll to position [865, 0]
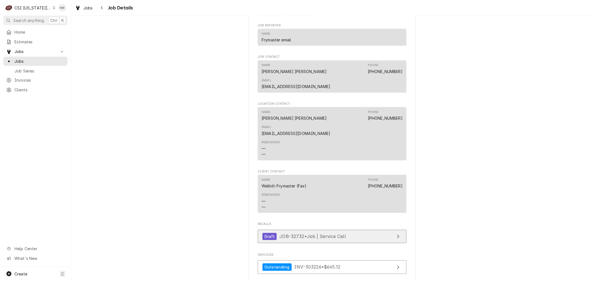
click at [371, 230] on link "Draft JOB-32732 • Job | Service Call" at bounding box center [332, 237] width 149 height 14
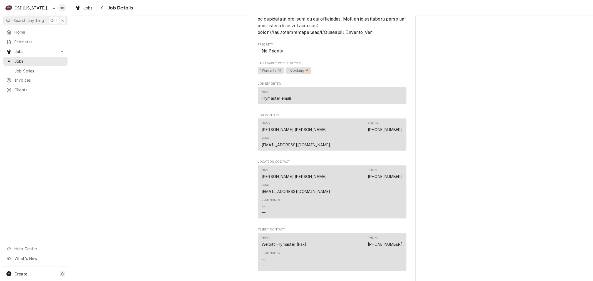
scroll to position [803, 0]
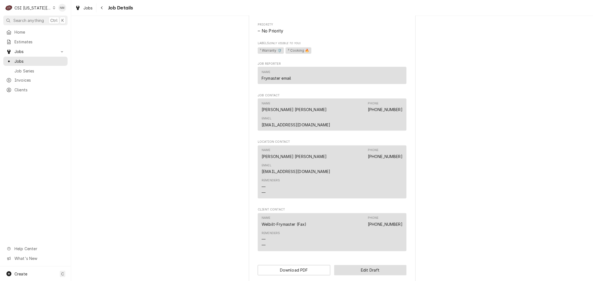
click at [383, 266] on button "Edit Draft" at bounding box center [370, 271] width 73 height 10
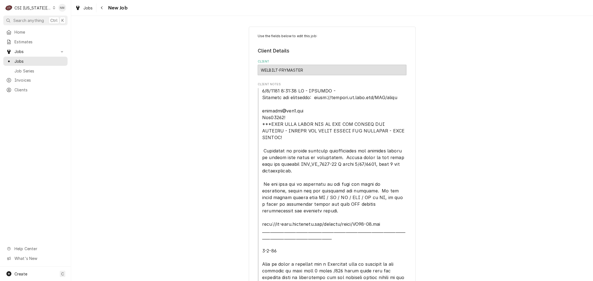
type textarea "x"
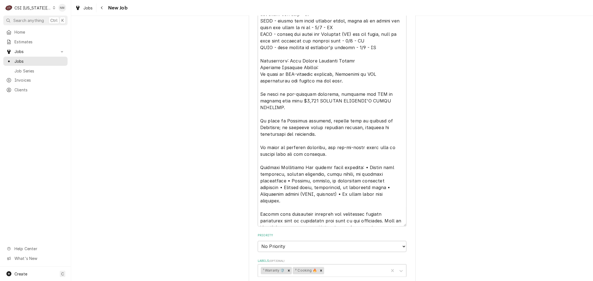
scroll to position [741, 0]
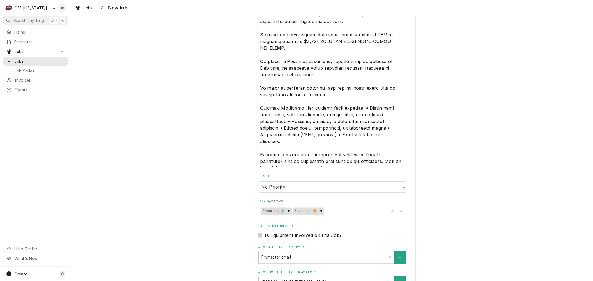
click at [348, 207] on div "Labels" at bounding box center [355, 212] width 61 height 10
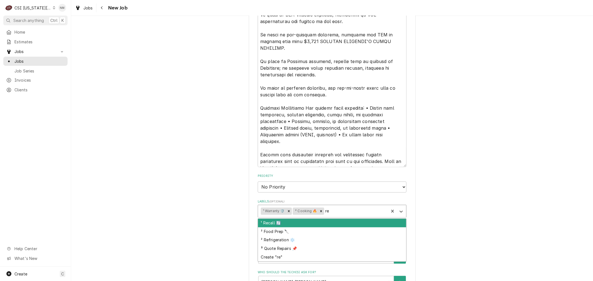
type input "rec"
click at [292, 219] on div "¹ Recall 🔄" at bounding box center [332, 223] width 148 height 9
type textarea "x"
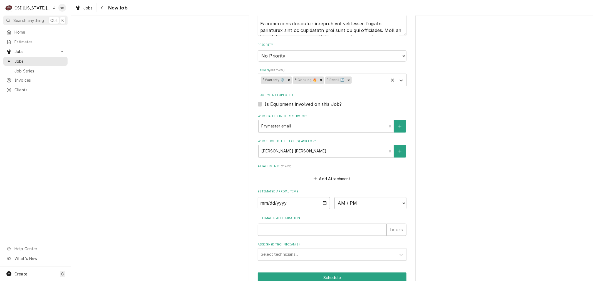
scroll to position [880, 0]
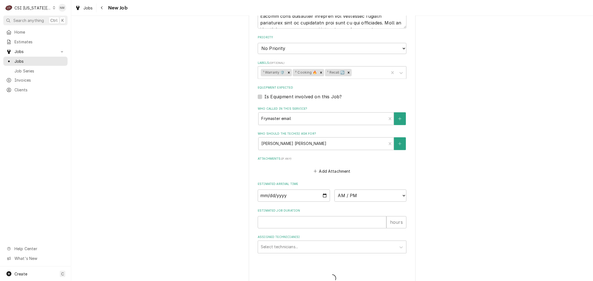
scroll to position [861, 0]
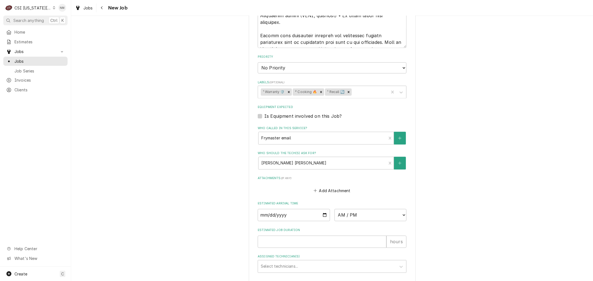
type textarea "x"
